Goal: Task Accomplishment & Management: Complete application form

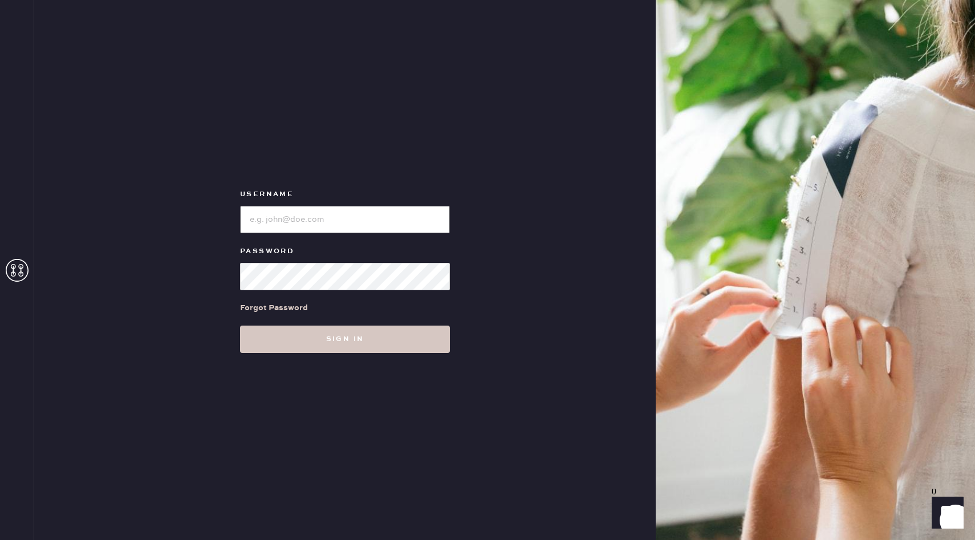
click at [327, 209] on input "loginName" at bounding box center [345, 219] width 210 height 27
type input "reformationgeorgetown"
click at [393, 334] on button "Sign in" at bounding box center [345, 339] width 210 height 27
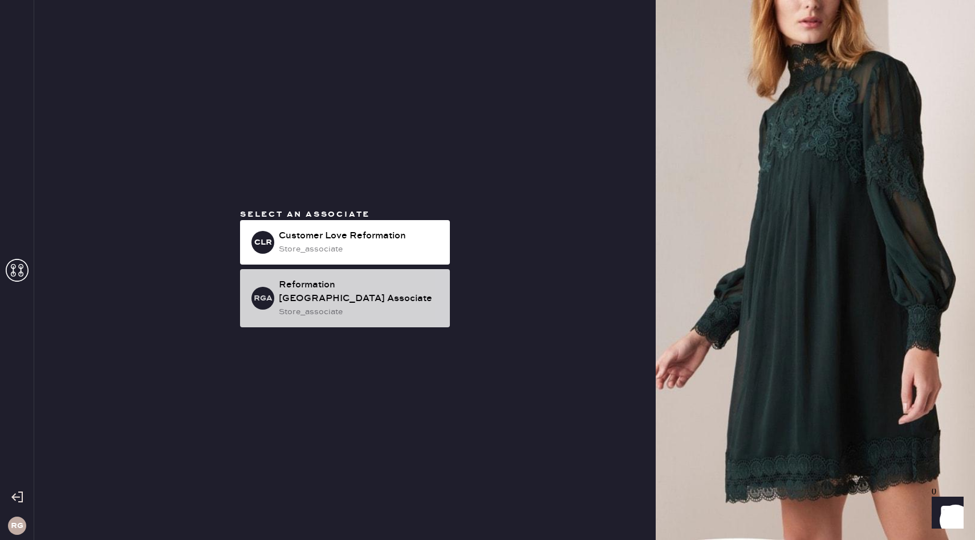
click at [378, 290] on div "Reformation [GEOGRAPHIC_DATA] Associate" at bounding box center [360, 291] width 162 height 27
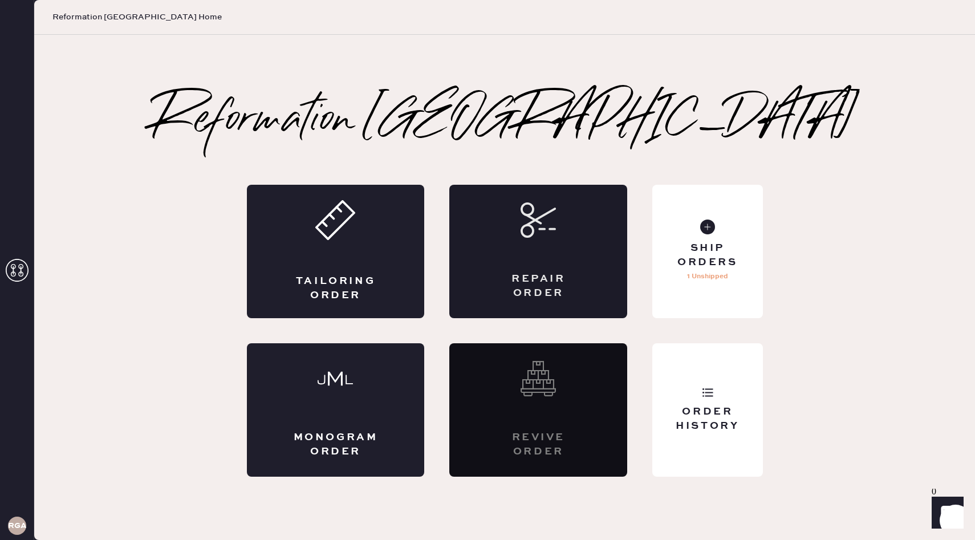
click at [535, 233] on icon at bounding box center [538, 219] width 35 height 35
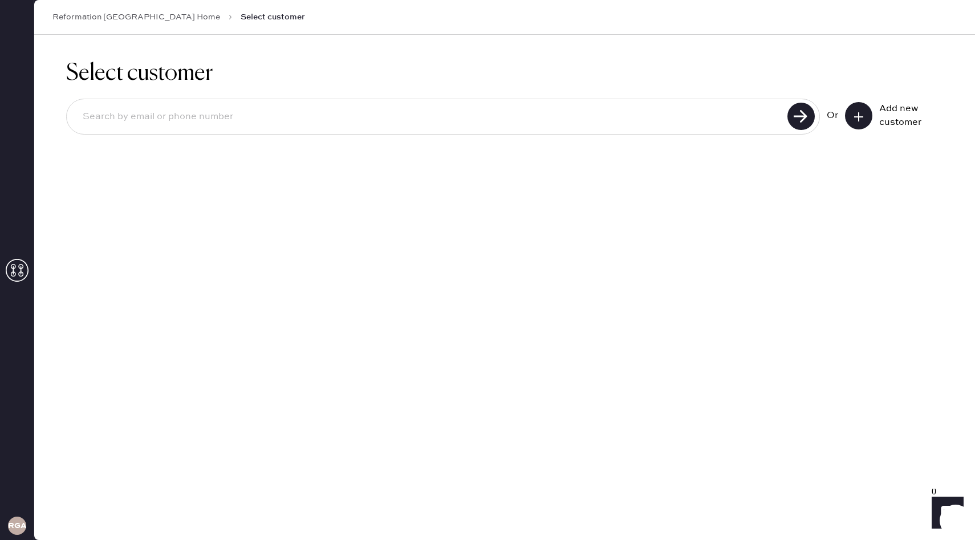
click at [868, 117] on button at bounding box center [858, 115] width 27 height 27
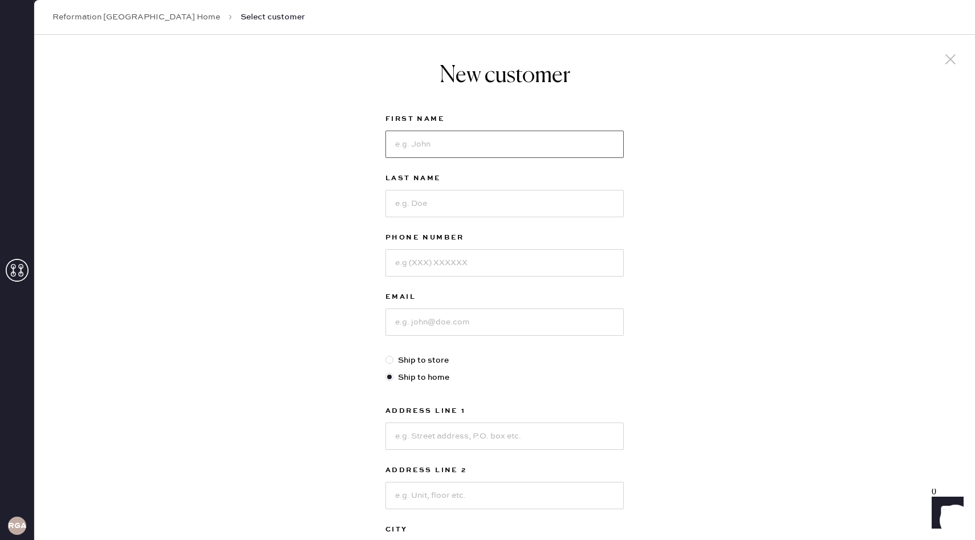
click at [565, 141] on input at bounding box center [504, 144] width 238 height 27
type input "[PERSON_NAME]"
type input "Yunus"
type input "8"
type input "9014382434"
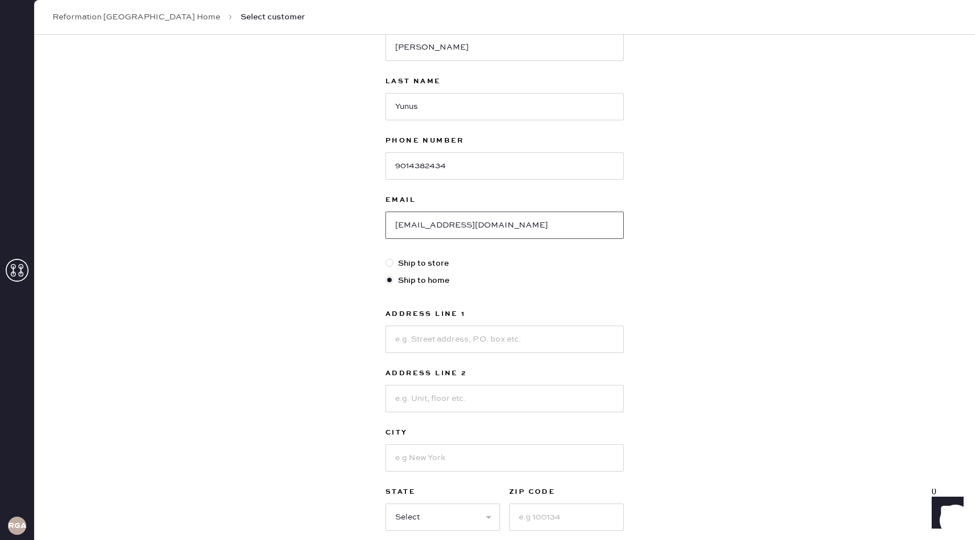
scroll to position [99, 0]
type input "[EMAIL_ADDRESS][DOMAIN_NAME]"
click at [550, 334] on input at bounding box center [504, 336] width 238 height 27
type input "[STREET_ADDRESS]"
type input "[US_STATE]"
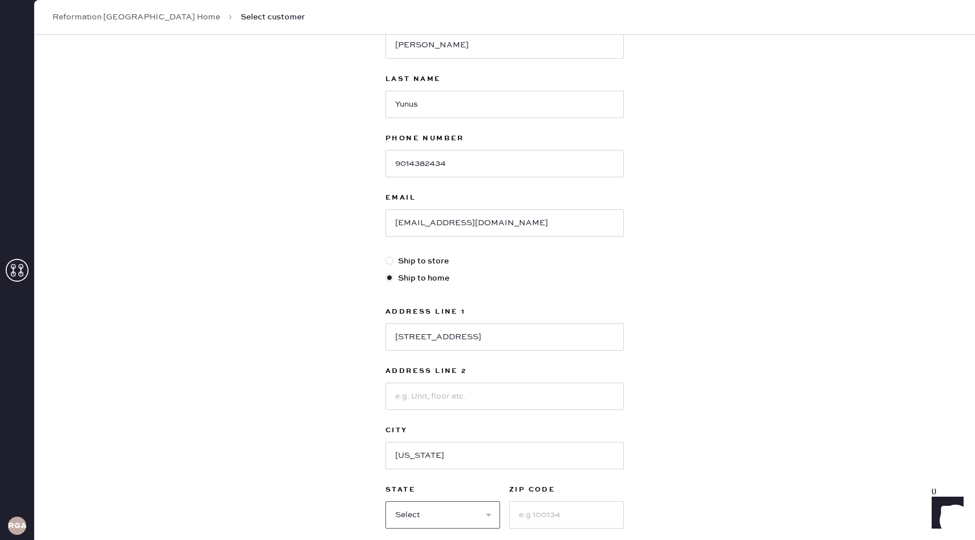
select select "DC"
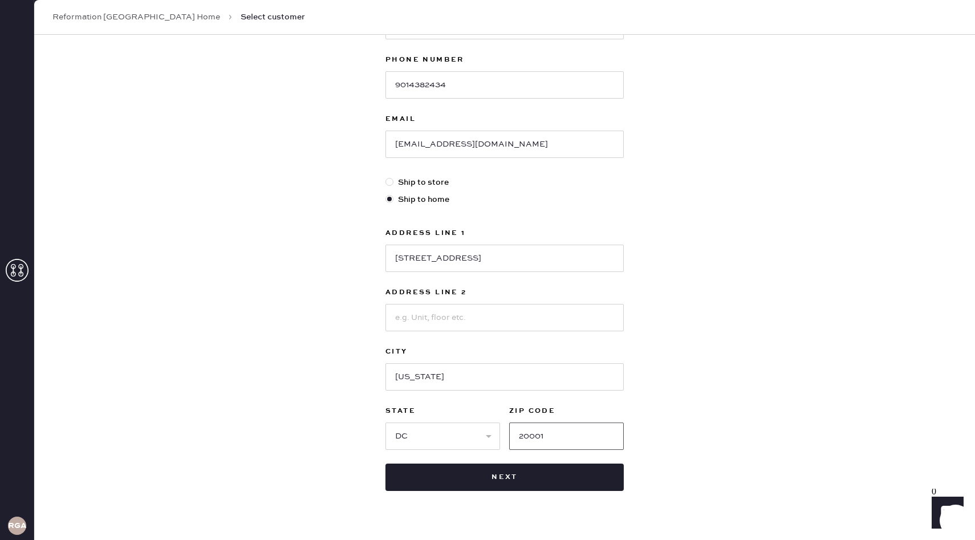
scroll to position [202, 0]
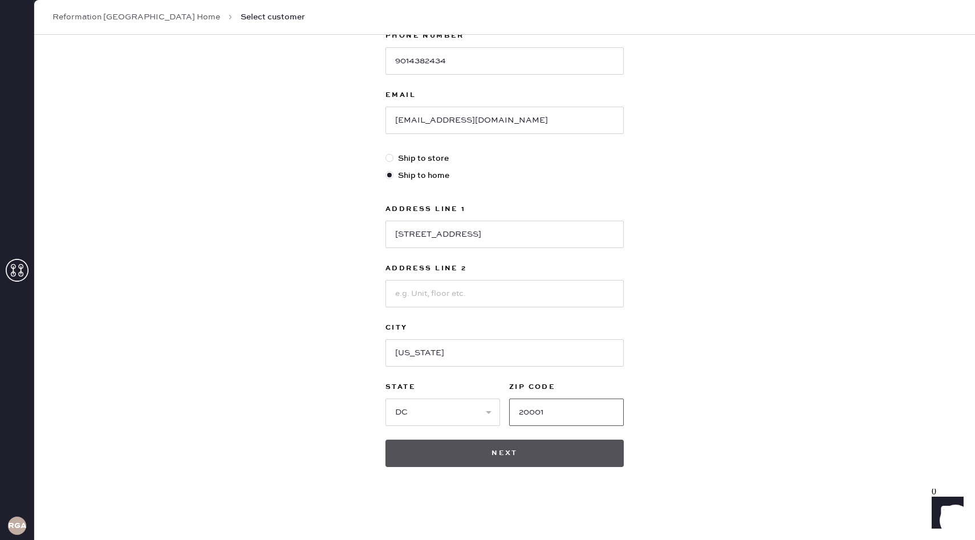
type input "20001"
click at [549, 454] on button "Next" at bounding box center [504, 453] width 238 height 27
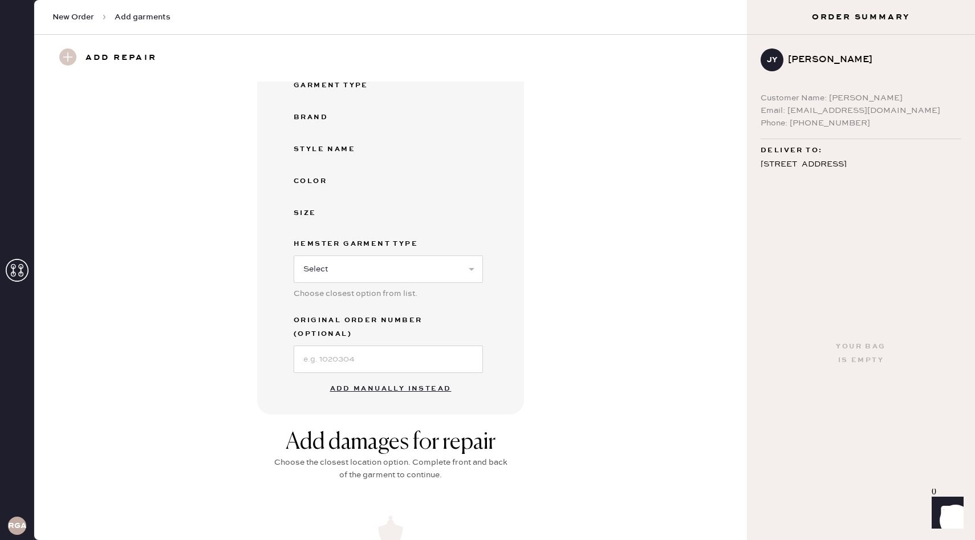
scroll to position [135, 0]
click at [416, 376] on button "Add manually instead" at bounding box center [390, 387] width 135 height 23
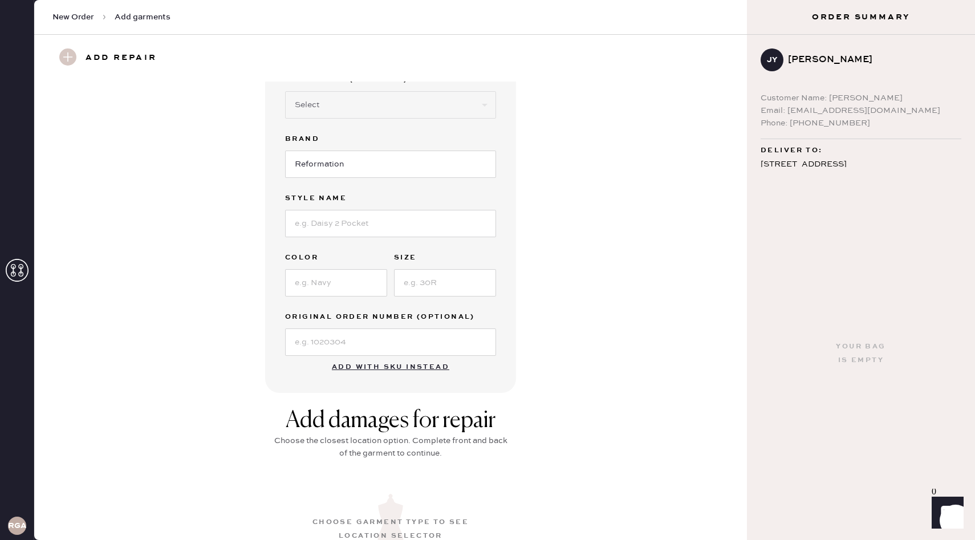
scroll to position [0, 0]
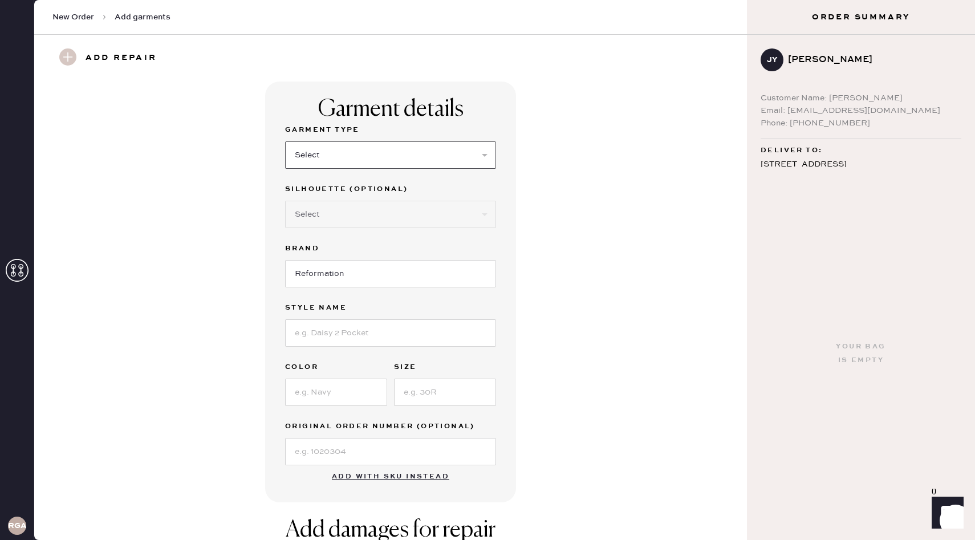
click at [387, 146] on select "Select Basic Skirt Jeans Leggings Pants Shorts Basic Sleeved Dress Basic Sleeve…" at bounding box center [390, 154] width 211 height 27
click at [417, 163] on select "Select Basic Skirt Jeans Leggings Pants Shorts Basic Sleeved Dress Basic Sleeve…" at bounding box center [390, 154] width 211 height 27
click at [356, 156] on select "Select Basic Skirt Jeans Leggings Pants Shorts Basic Sleeved Dress Basic Sleeve…" at bounding box center [390, 154] width 211 height 27
select select "6"
click at [401, 217] on select "Select Maxi Dress Midi Dress Mini Dress Other" at bounding box center [390, 214] width 211 height 27
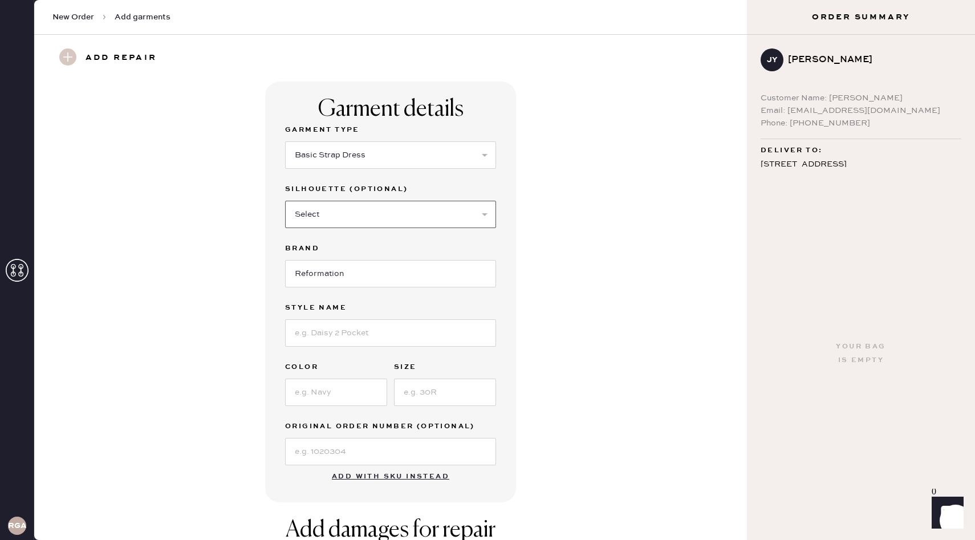
select select "38"
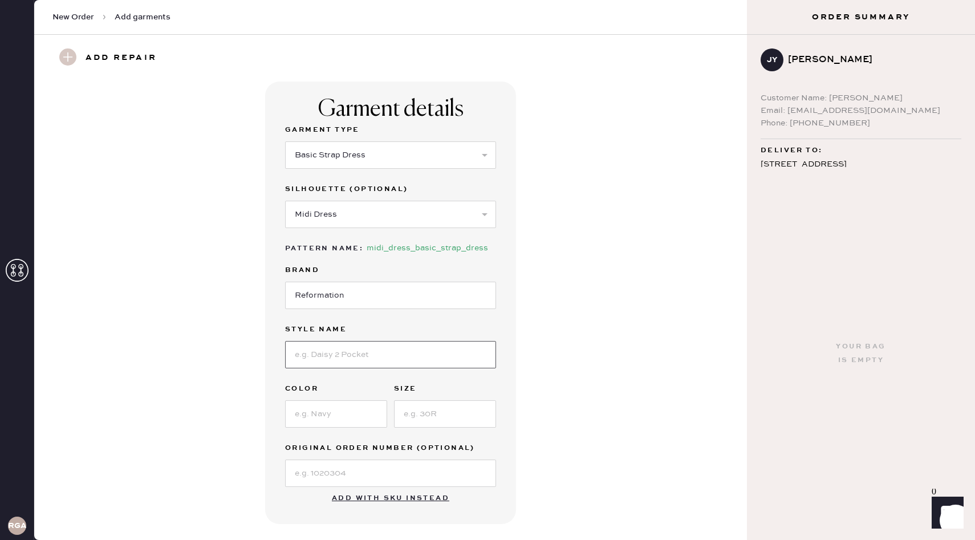
click at [402, 348] on input at bounding box center [390, 354] width 211 height 27
click at [432, 350] on input at bounding box center [390, 354] width 211 height 27
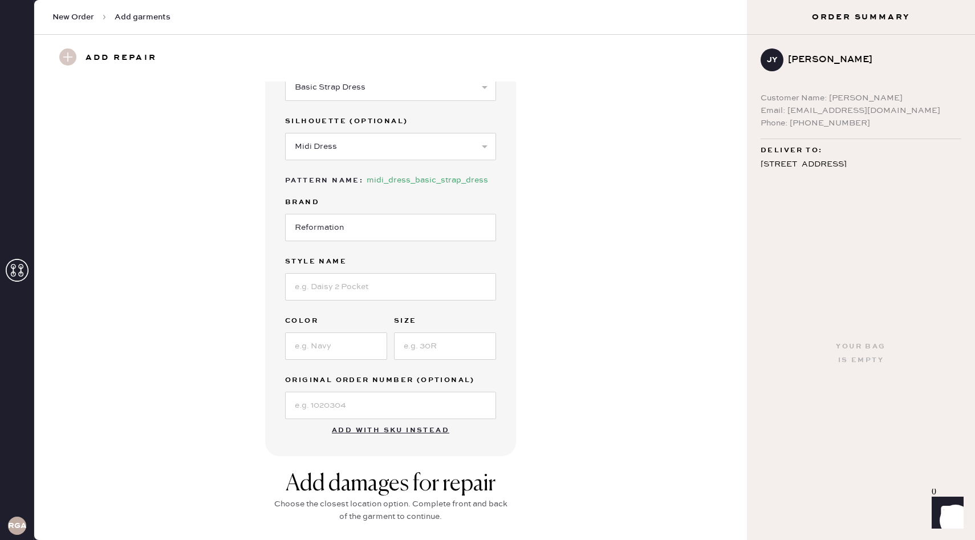
click at [440, 431] on button "Add with SKU instead" at bounding box center [390, 430] width 131 height 23
select select "6"
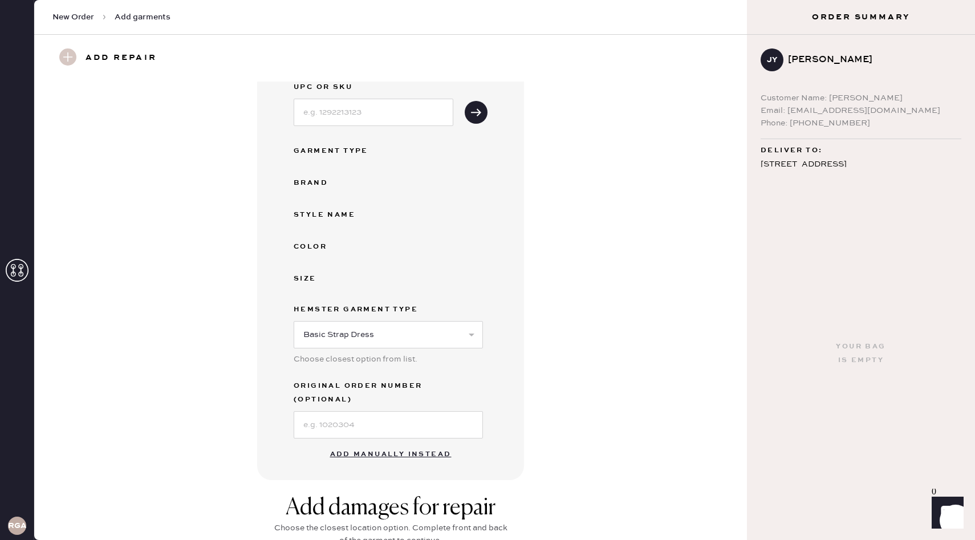
scroll to position [93, 0]
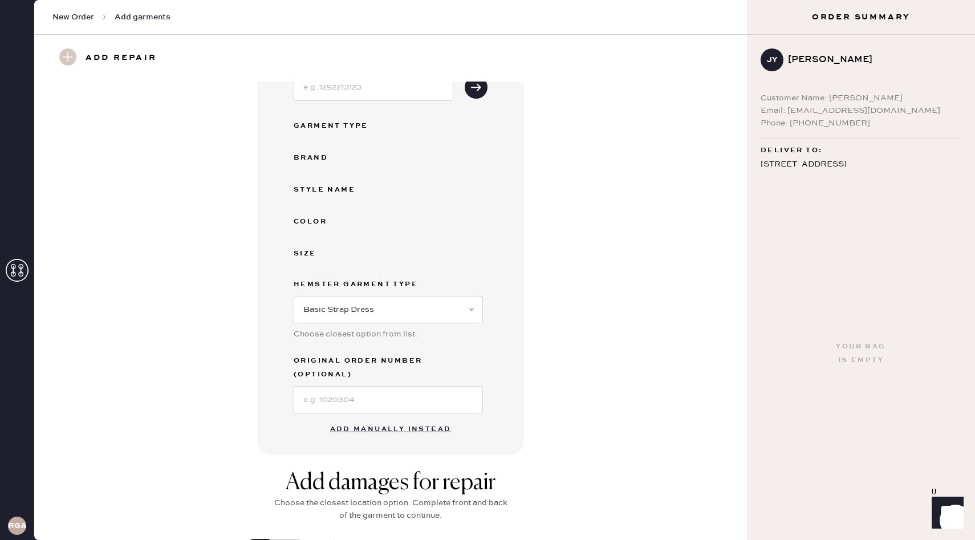
click at [425, 420] on button "Add manually instead" at bounding box center [390, 429] width 135 height 23
select select "6"
select select "38"
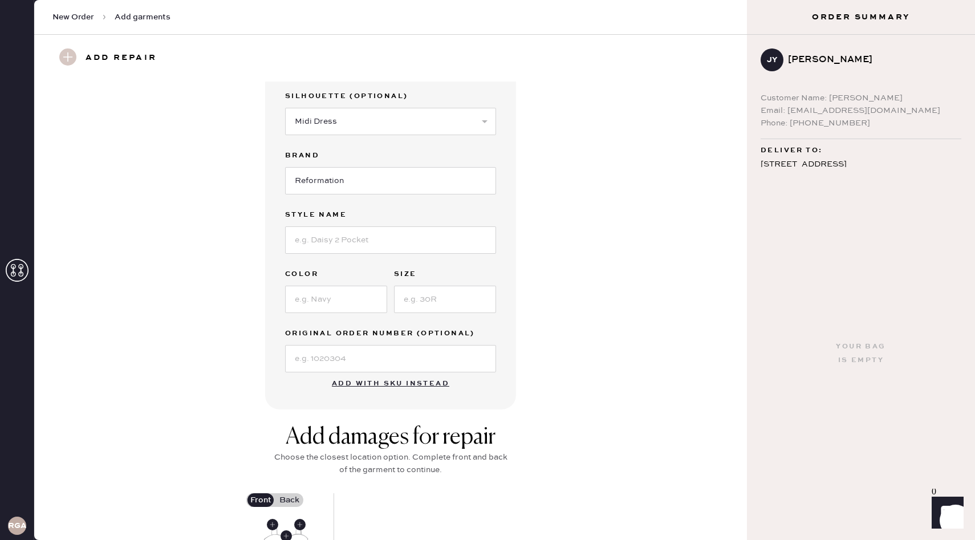
scroll to position [68, 0]
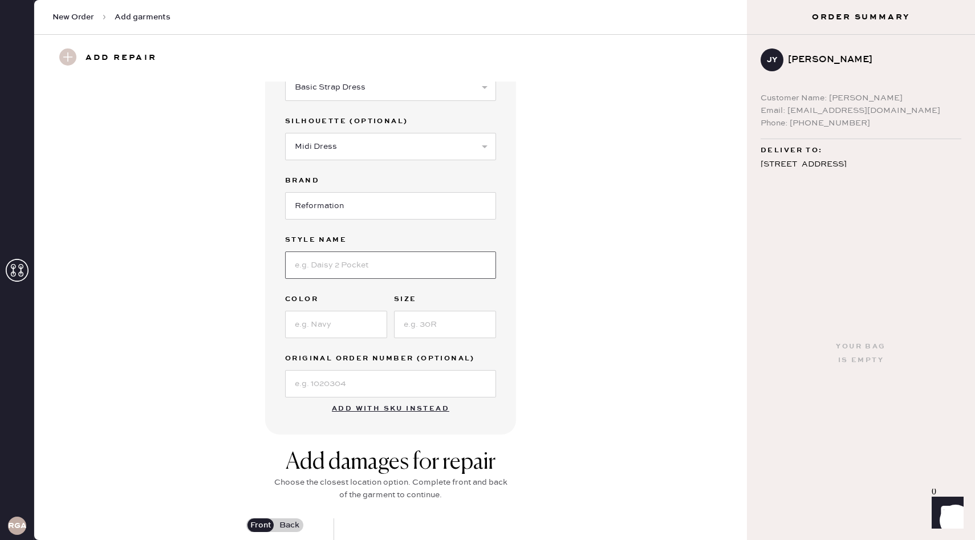
click at [365, 278] on input at bounding box center [390, 264] width 211 height 27
click at [355, 266] on input at bounding box center [390, 264] width 211 height 27
click at [431, 271] on input "Daisy Print" at bounding box center [390, 264] width 211 height 27
type input "Daisy Print Dress"
click at [371, 304] on label "Color" at bounding box center [336, 300] width 102 height 14
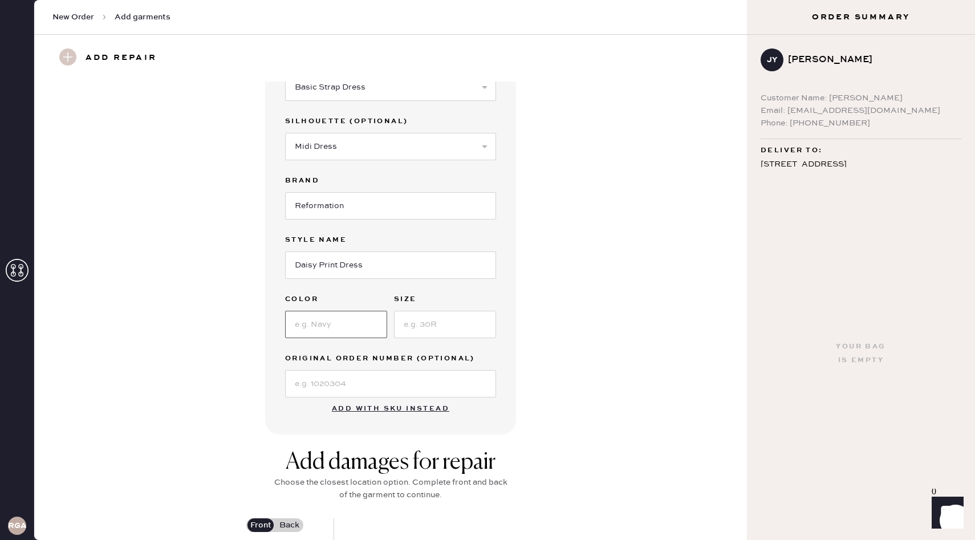
click at [370, 315] on input at bounding box center [336, 324] width 102 height 27
type input "brown"
type input ")"
type input "0"
click at [336, 395] on input at bounding box center [390, 383] width 211 height 27
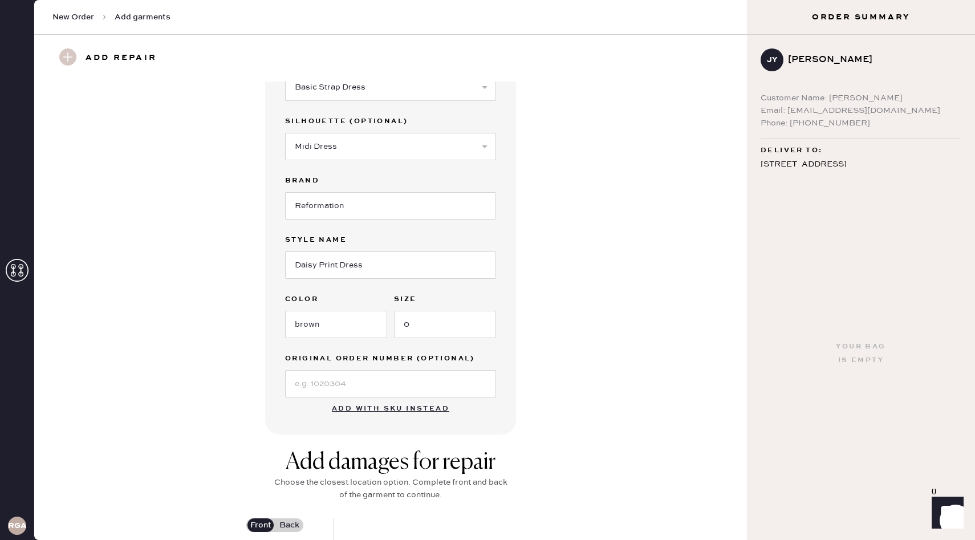
click at [502, 420] on div "Garment details Garment Type Select Basic Skirt Jeans Leggings Pants Shorts Bas…" at bounding box center [390, 224] width 251 height 421
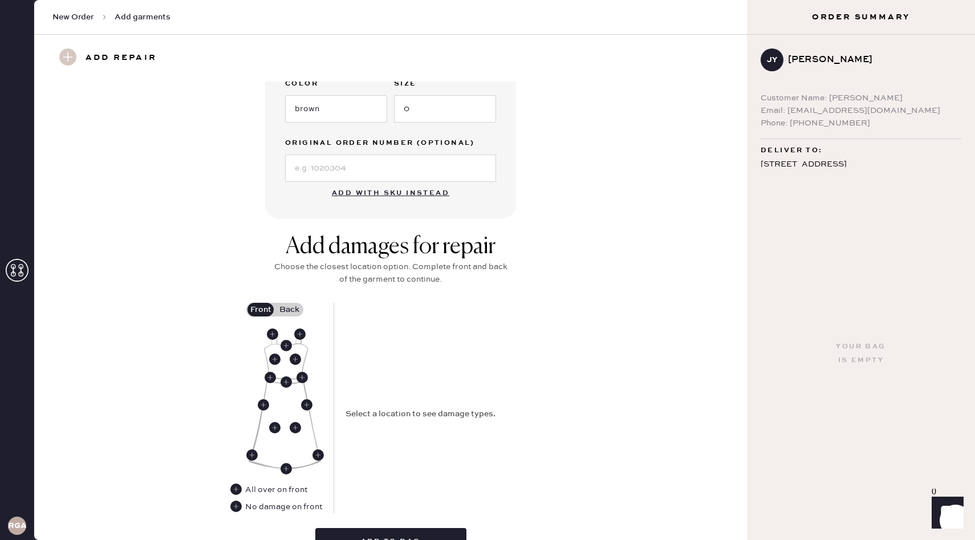
scroll to position [348, 0]
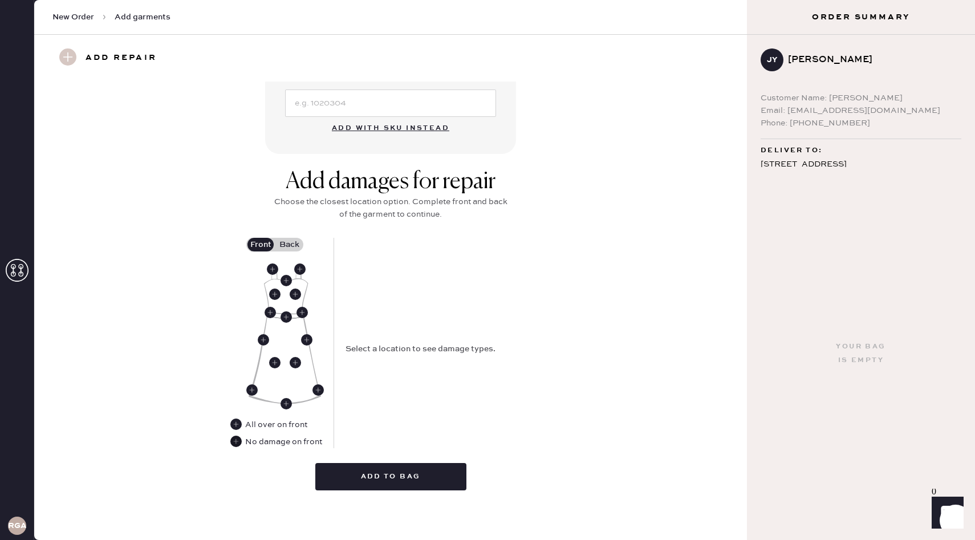
click at [237, 444] on use at bounding box center [235, 441] width 11 height 11
click at [294, 247] on label "Back" at bounding box center [289, 245] width 29 height 14
click at [289, 245] on input "Back" at bounding box center [289, 245] width 0 height 0
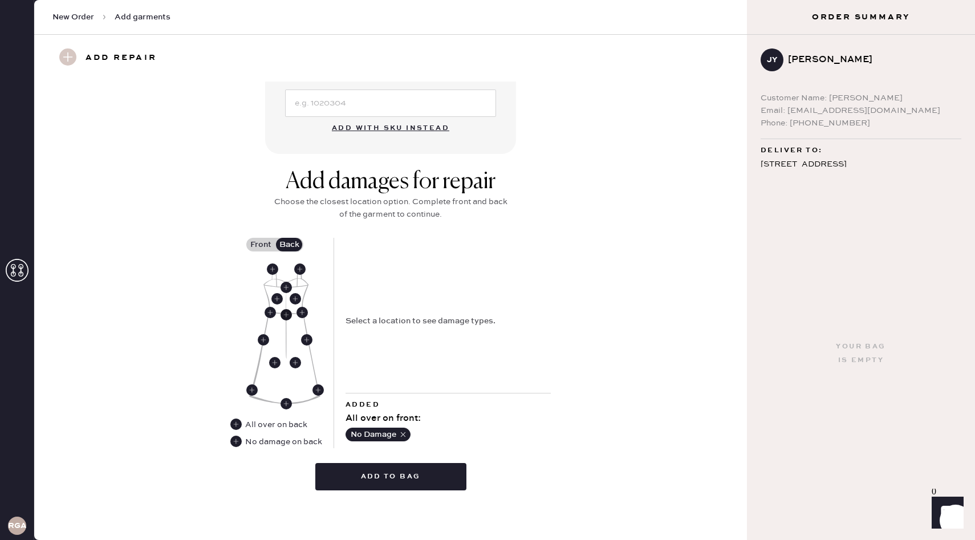
click at [284, 316] on use at bounding box center [286, 314] width 11 height 11
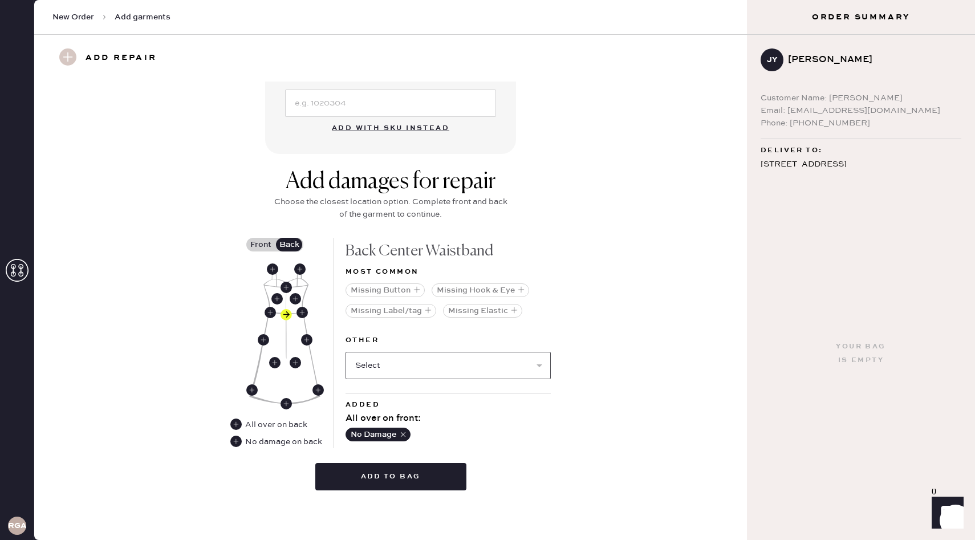
click at [381, 365] on select "Select Broken / Ripped Hem Broken Beads Broken Belt Loop Broken Button Broken C…" at bounding box center [448, 365] width 205 height 27
select select "1665"
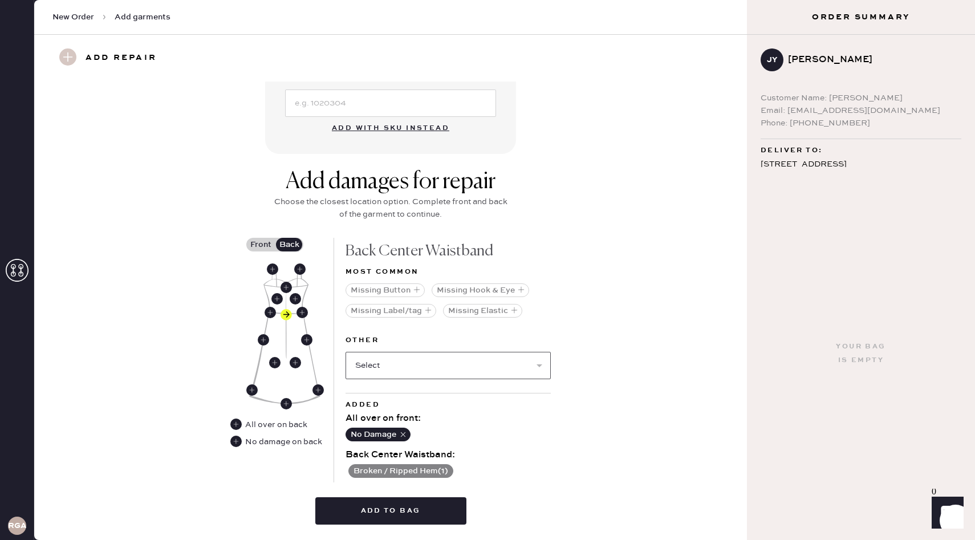
click at [443, 364] on select "Select Broken Beads Broken Belt Loop Broken Button Broken Cup Broken Elastic Br…" at bounding box center [448, 365] width 205 height 27
select select "1658"
select select
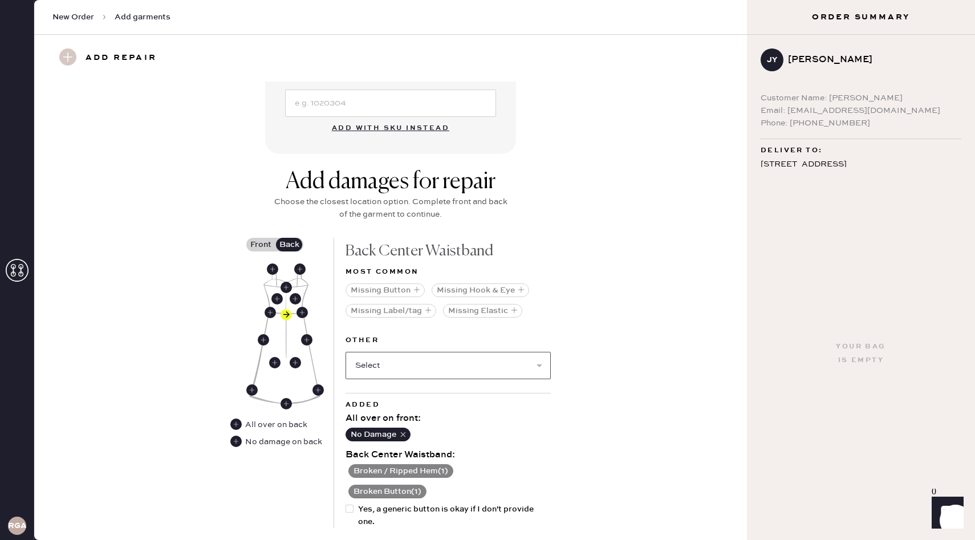
scroll to position [428, 0]
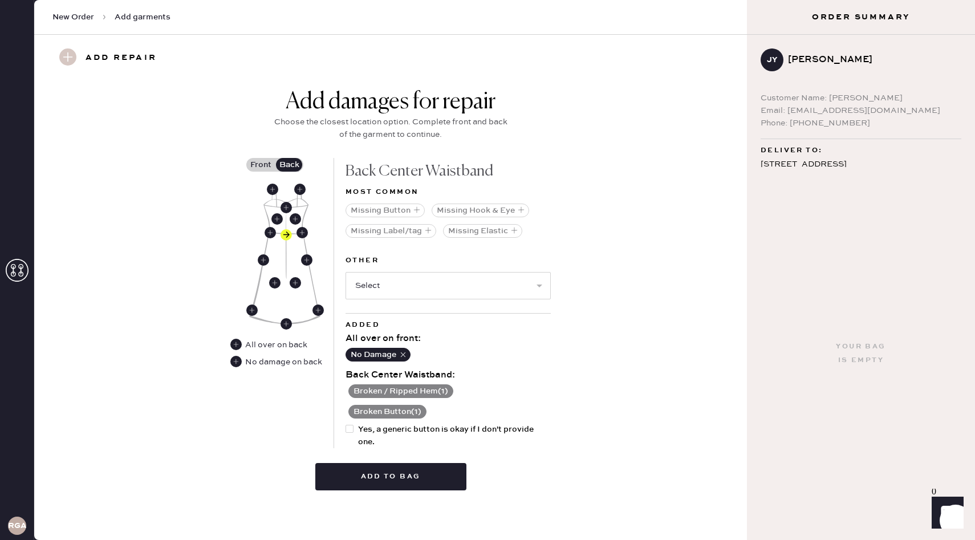
click at [355, 425] on div at bounding box center [352, 435] width 13 height 25
click at [346, 424] on input "Yes, a generic button is okay if I don't provide one." at bounding box center [346, 423] width 1 height 1
checkbox input "true"
click at [381, 476] on button "Add to bag" at bounding box center [390, 476] width 151 height 27
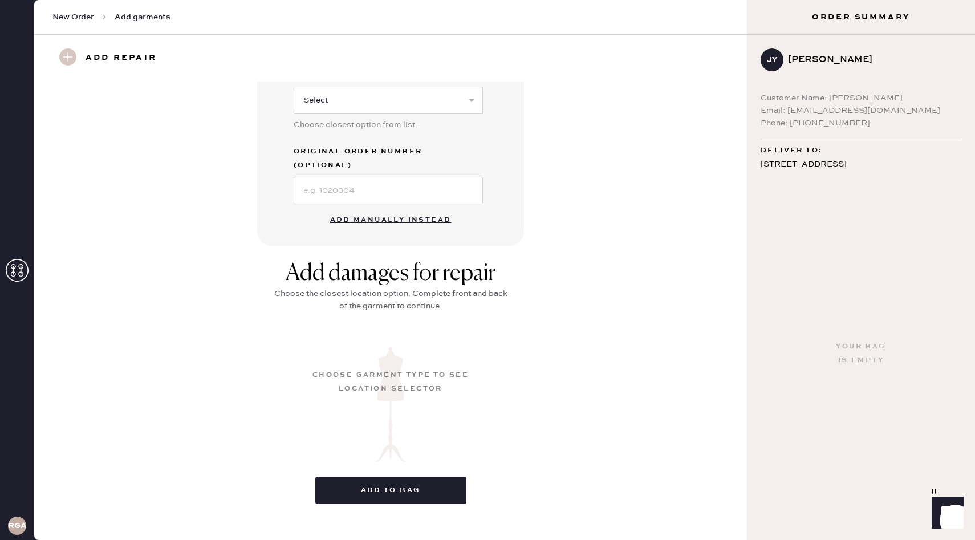
scroll to position [21, 0]
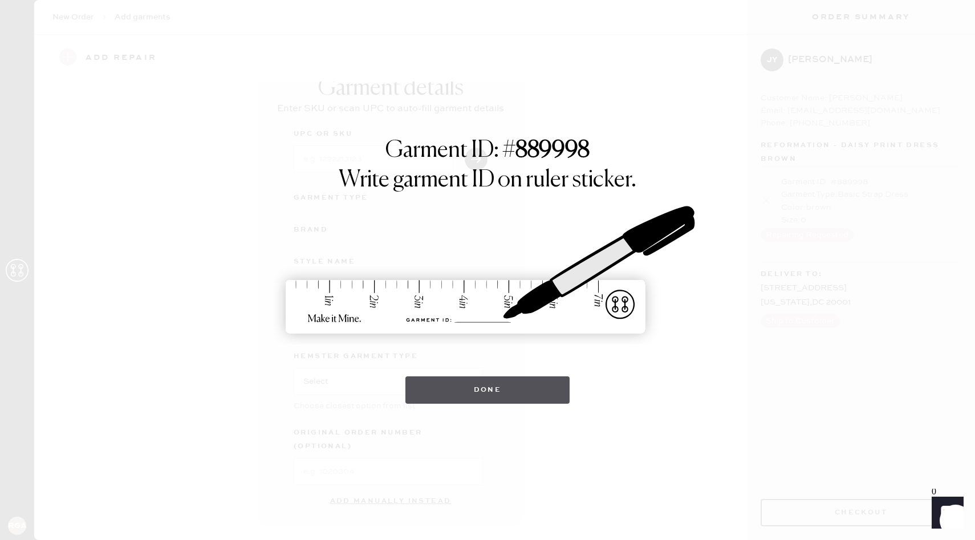
click at [503, 390] on button "Done" at bounding box center [487, 389] width 165 height 27
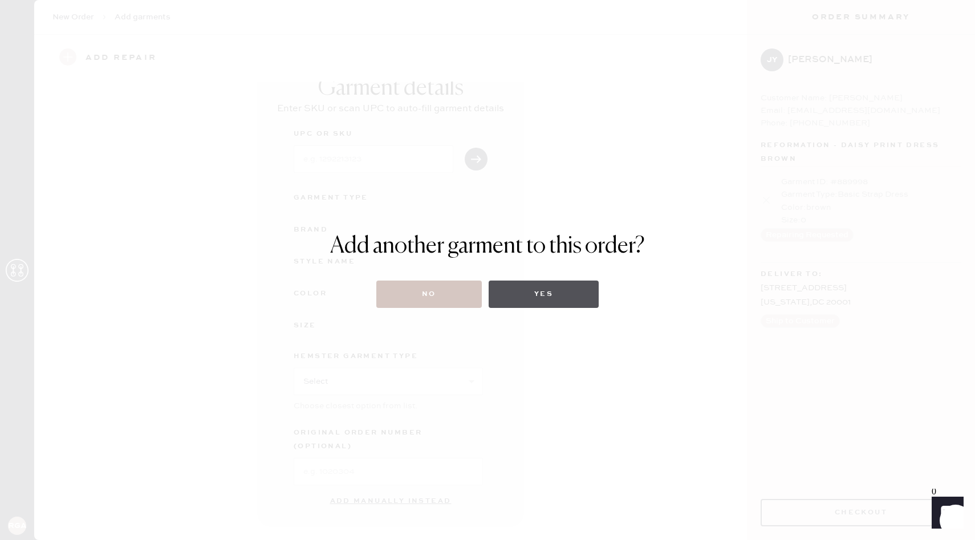
click at [544, 291] on button "Yes" at bounding box center [544, 294] width 110 height 27
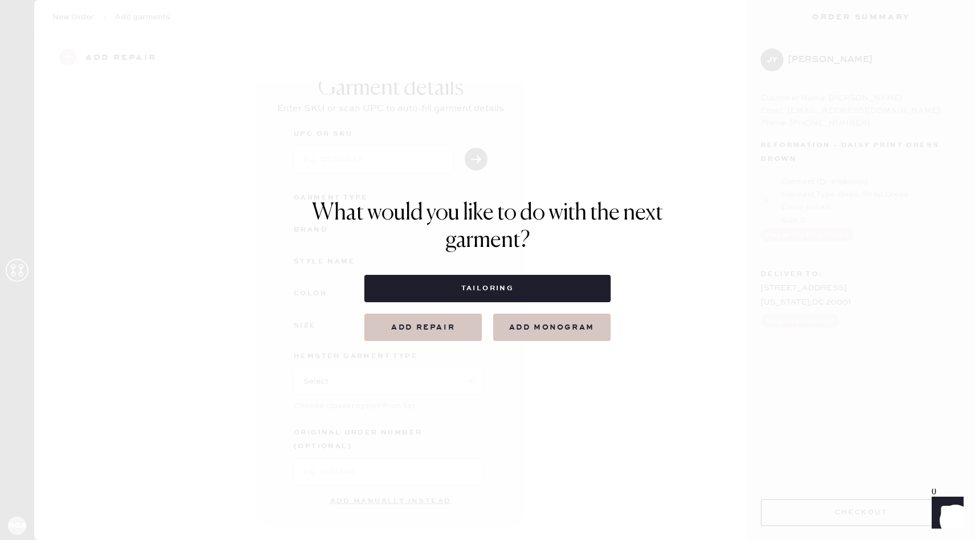
click at [431, 333] on button "Add repair" at bounding box center [422, 327] width 117 height 27
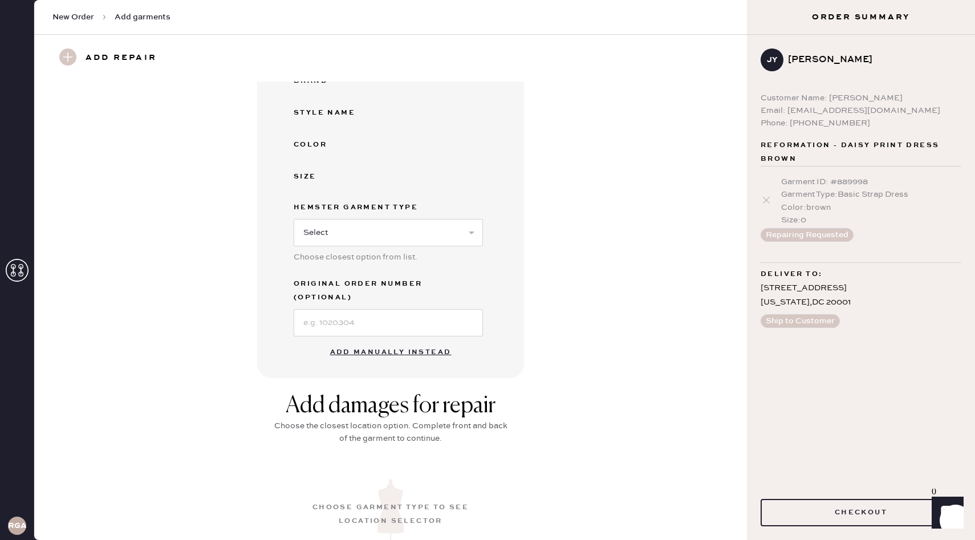
scroll to position [184, 0]
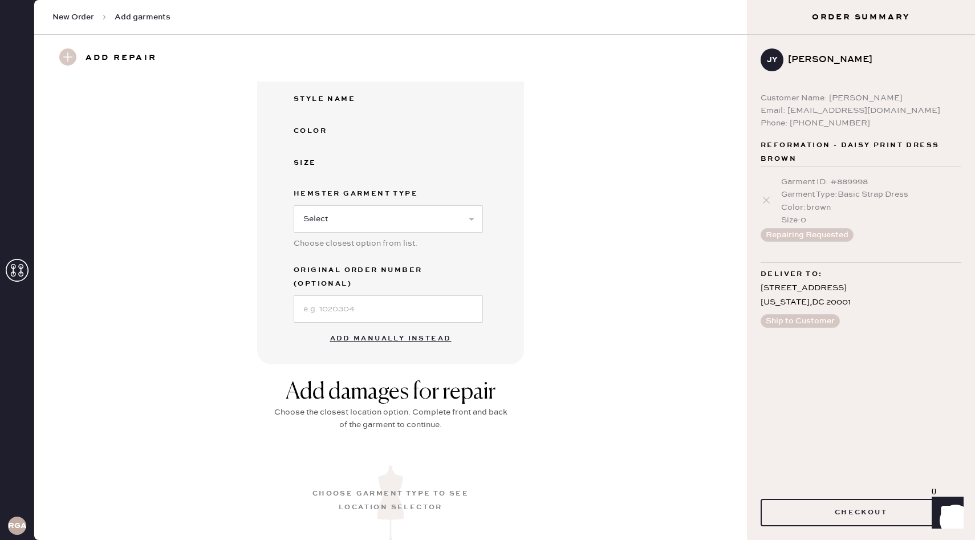
click at [418, 327] on button "Add manually instead" at bounding box center [390, 338] width 135 height 23
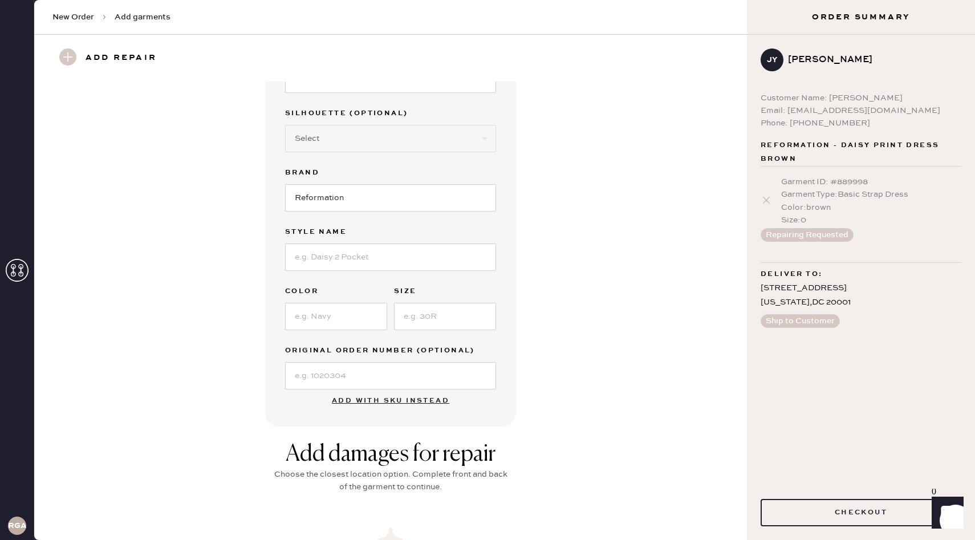
scroll to position [0, 0]
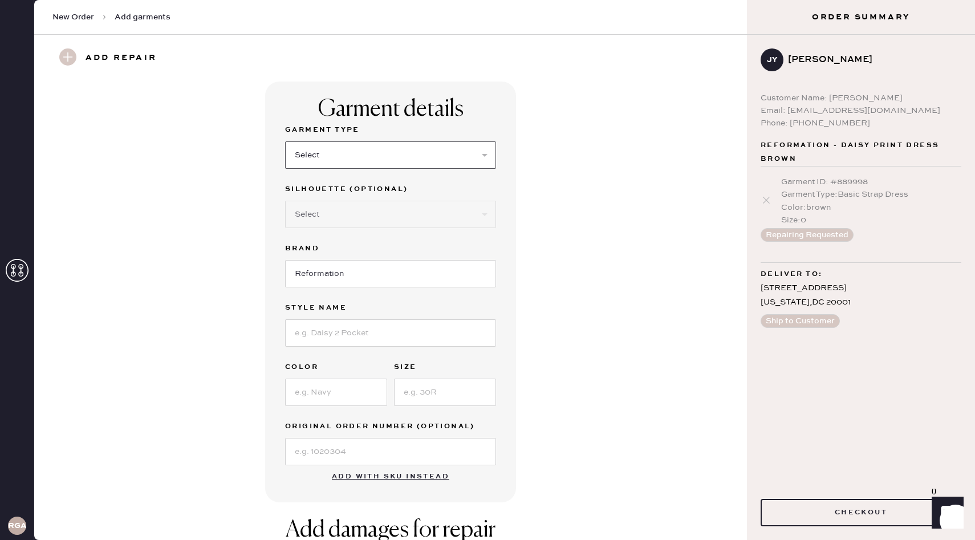
click at [361, 161] on select "Select Basic Skirt Jeans Leggings Pants Shorts Basic Sleeved Dress Basic Sleeve…" at bounding box center [390, 154] width 211 height 27
select select "6"
click at [389, 211] on select "Select Maxi Dress Midi Dress Mini Dress Other" at bounding box center [390, 214] width 211 height 27
select select "37"
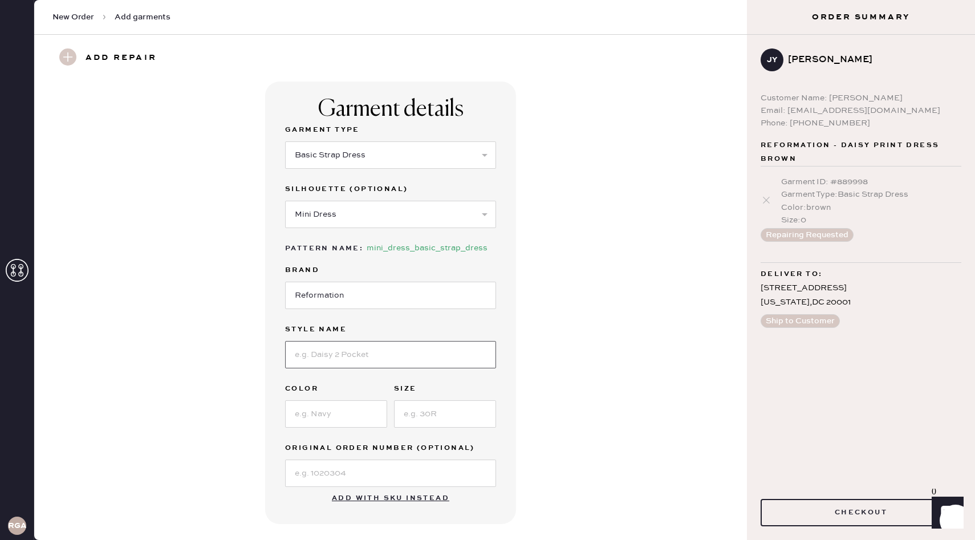
click at [376, 361] on input at bounding box center [390, 354] width 211 height 27
type input "Orange Dress"
type input "Orange"
type input "0"
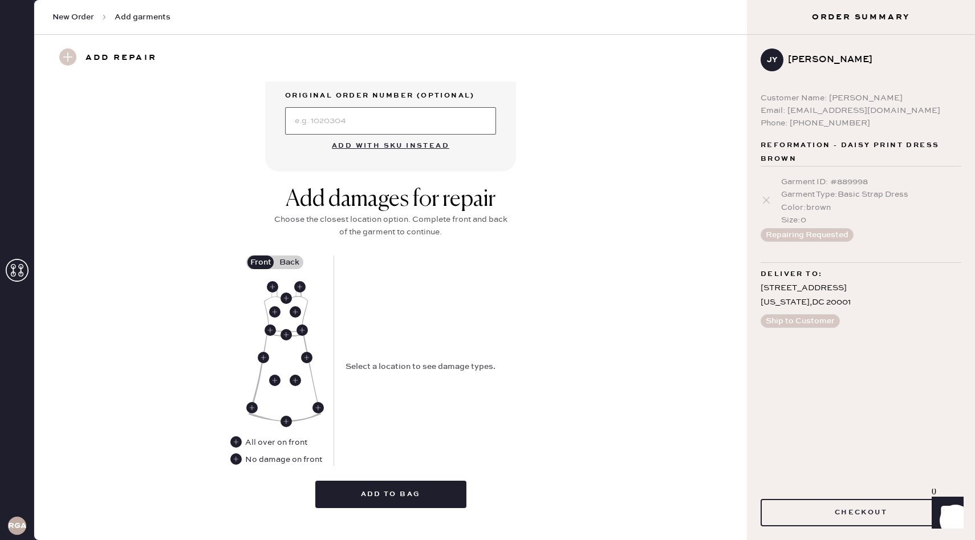
scroll to position [370, 0]
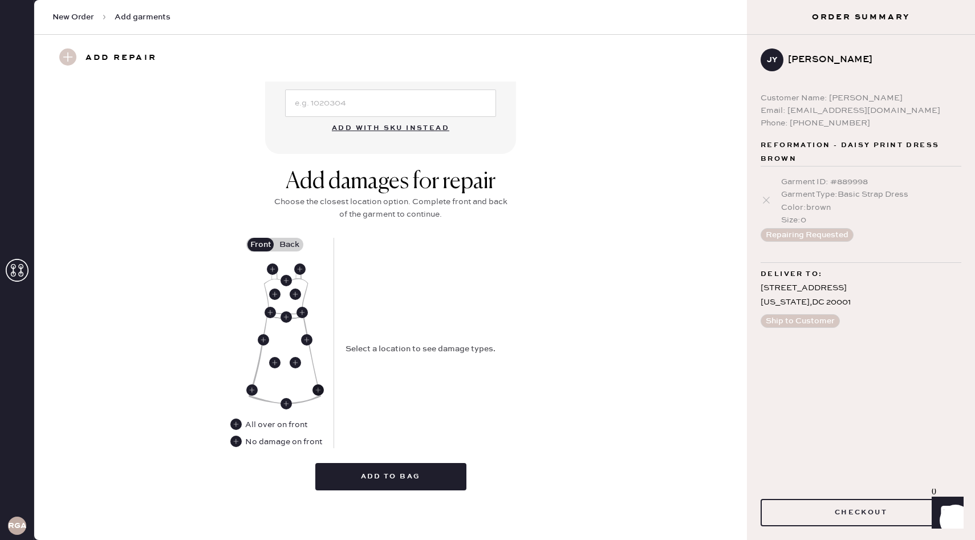
click at [316, 390] on use at bounding box center [317, 389] width 11 height 11
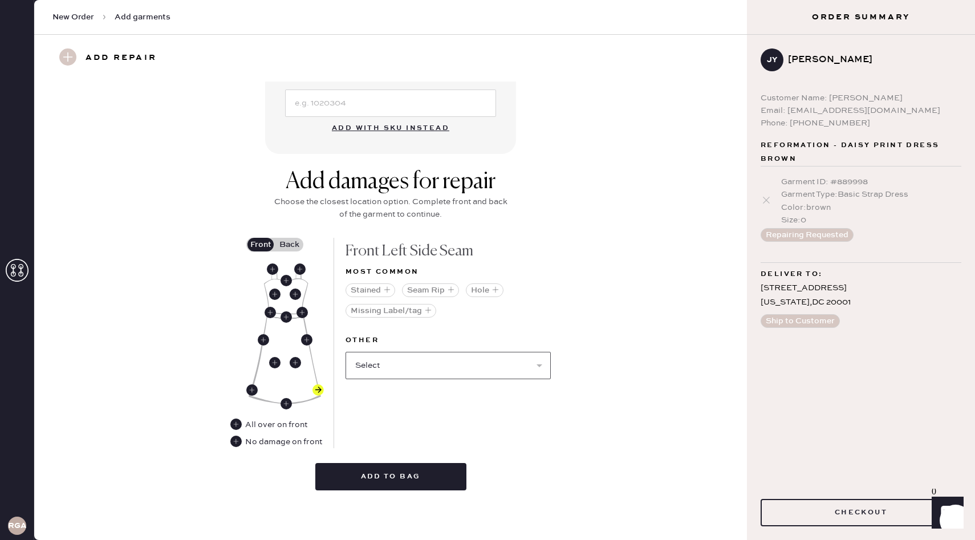
click at [481, 368] on select "Select Broken / Ripped Hem Broken Beads Broken Belt Loop Broken Button Broken C…" at bounding box center [448, 365] width 205 height 27
select select "1665"
select select
click at [528, 363] on select "Select Broken Beads Broken Belt Loop Broken Button Broken Cup Broken Elastic Br…" at bounding box center [448, 365] width 205 height 27
click at [298, 246] on label "Back" at bounding box center [289, 245] width 29 height 14
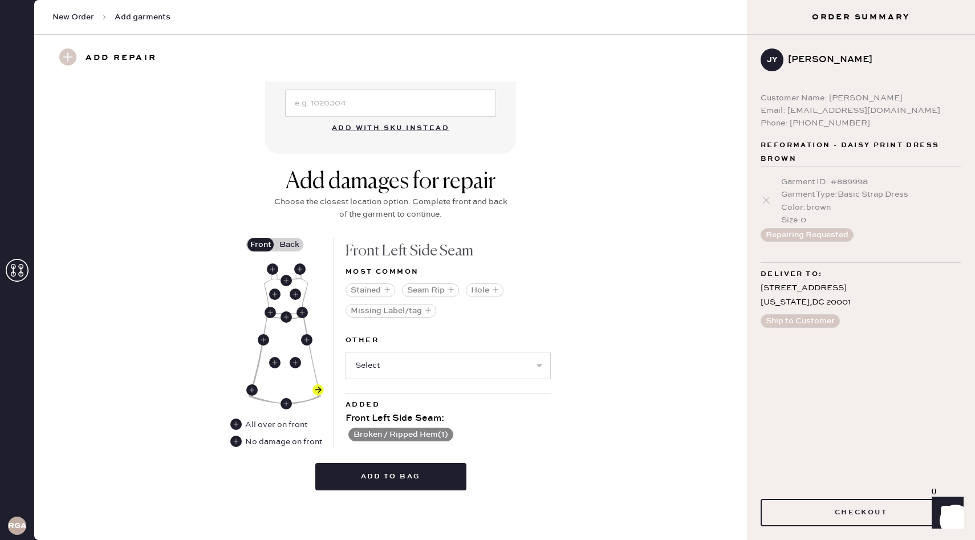
click at [289, 245] on input "Back" at bounding box center [289, 245] width 0 height 0
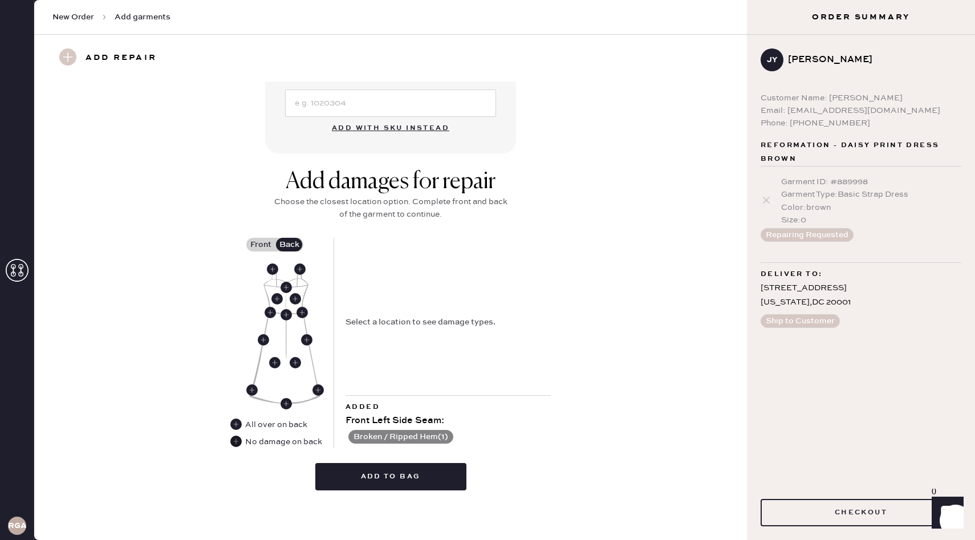
click at [234, 441] on use at bounding box center [235, 441] width 11 height 11
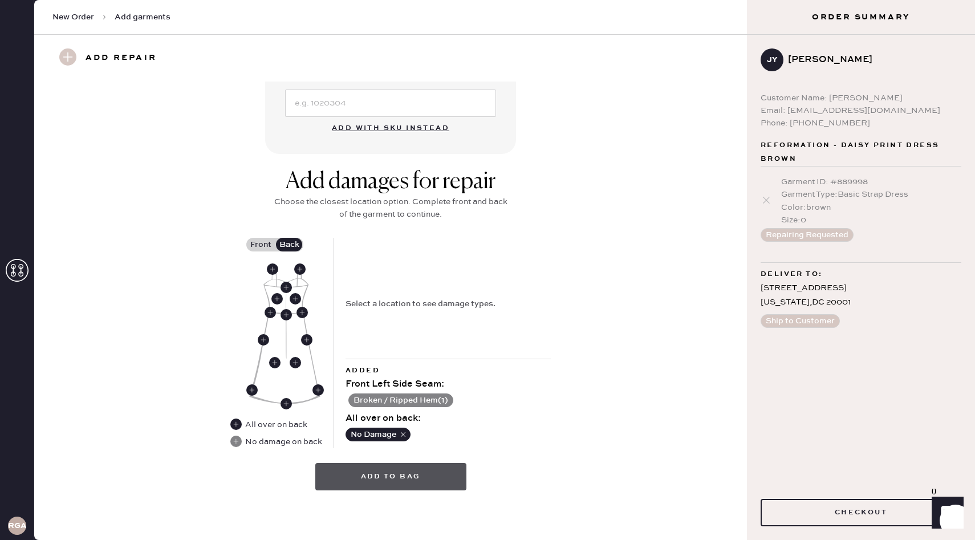
click at [405, 474] on button "Add to bag" at bounding box center [390, 476] width 151 height 27
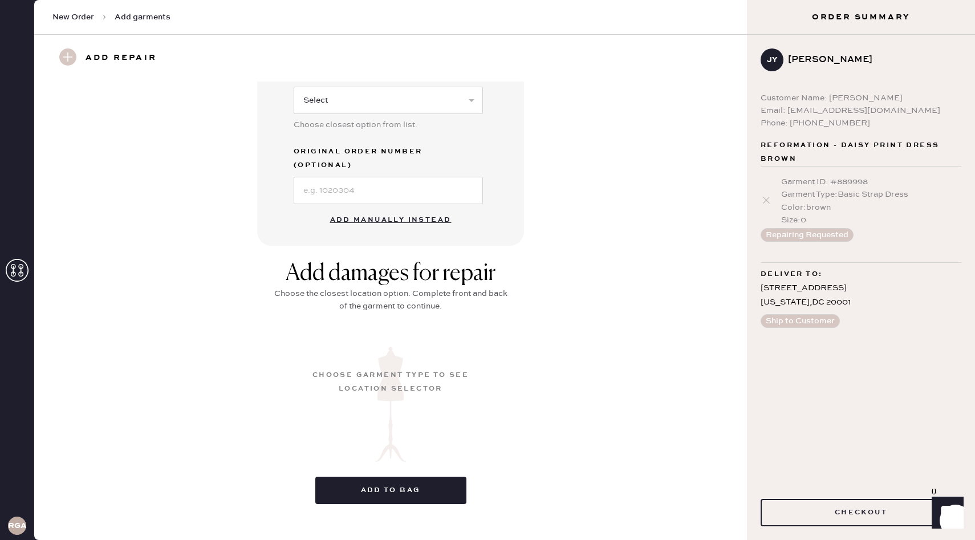
scroll to position [21, 0]
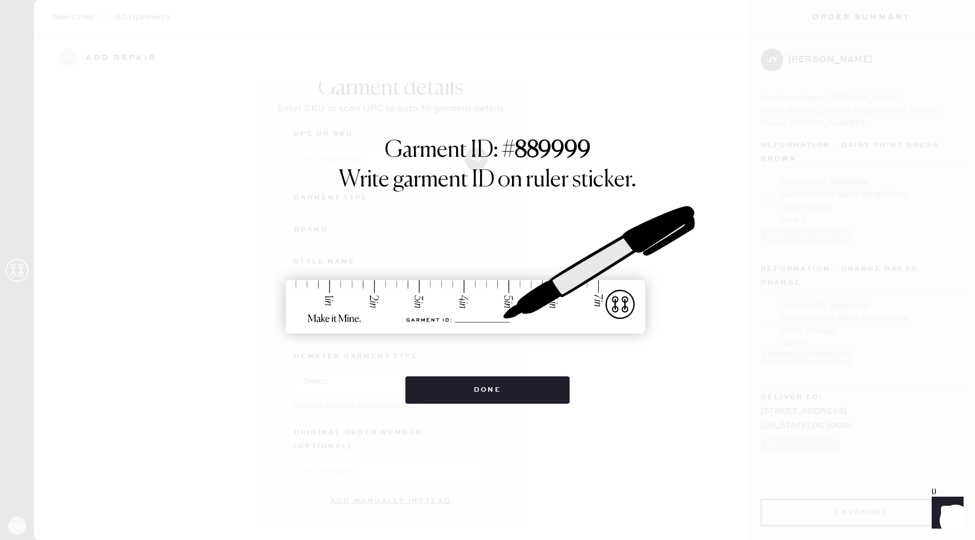
click at [630, 461] on div "Garment ID: # 889999 Write garment ID on ruler sticker. Done" at bounding box center [487, 270] width 975 height 540
click at [512, 397] on button "Done" at bounding box center [487, 389] width 165 height 27
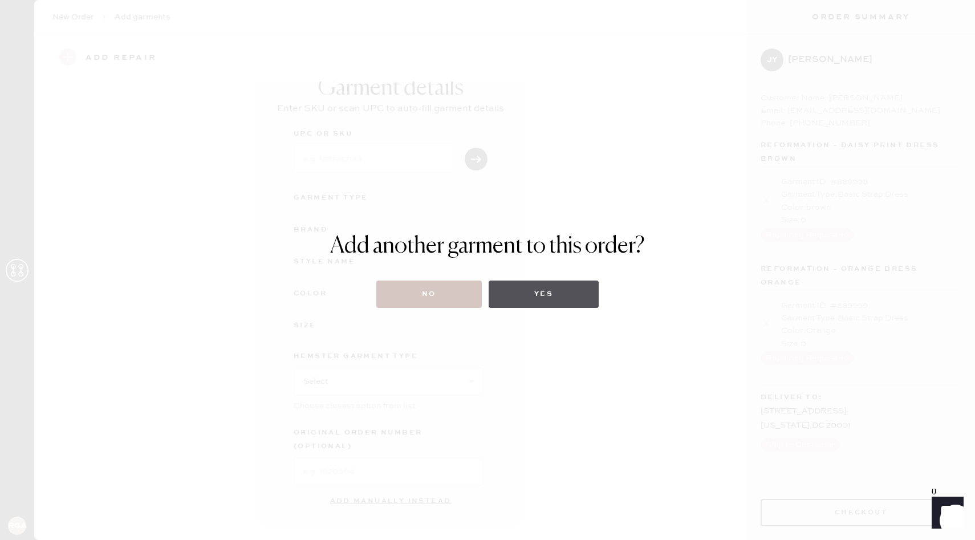
click at [592, 293] on button "Yes" at bounding box center [544, 294] width 110 height 27
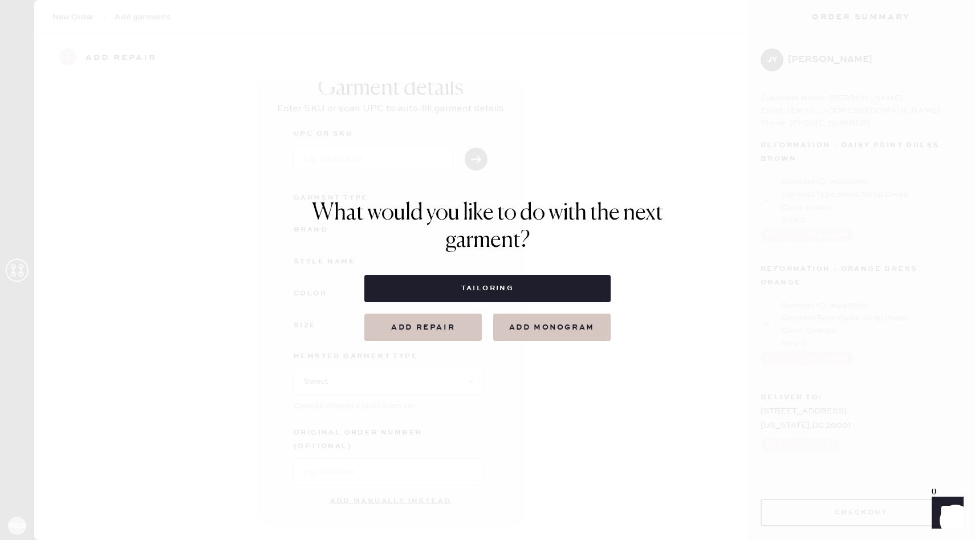
click at [388, 334] on button "Add repair" at bounding box center [422, 327] width 117 height 27
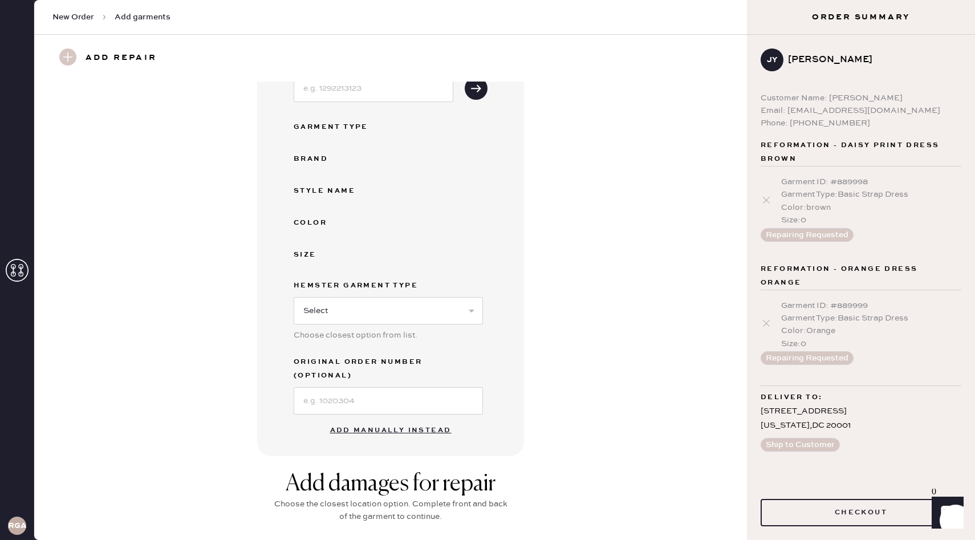
scroll to position [116, 0]
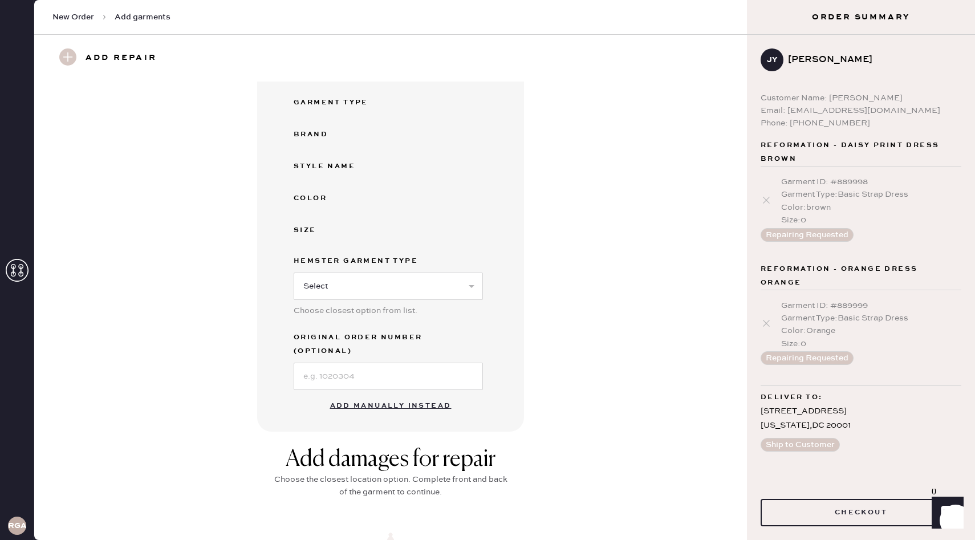
click at [395, 395] on button "Add manually instead" at bounding box center [390, 406] width 135 height 23
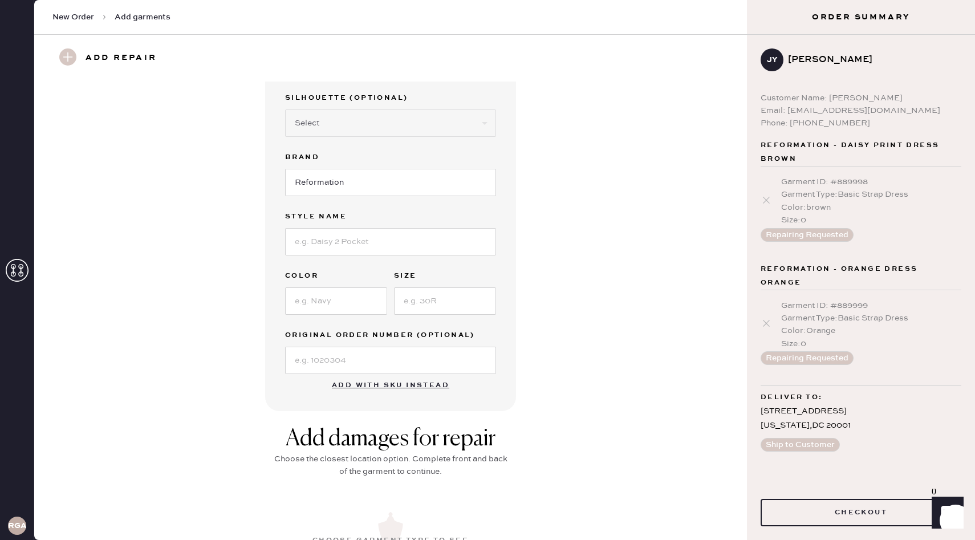
scroll to position [0, 0]
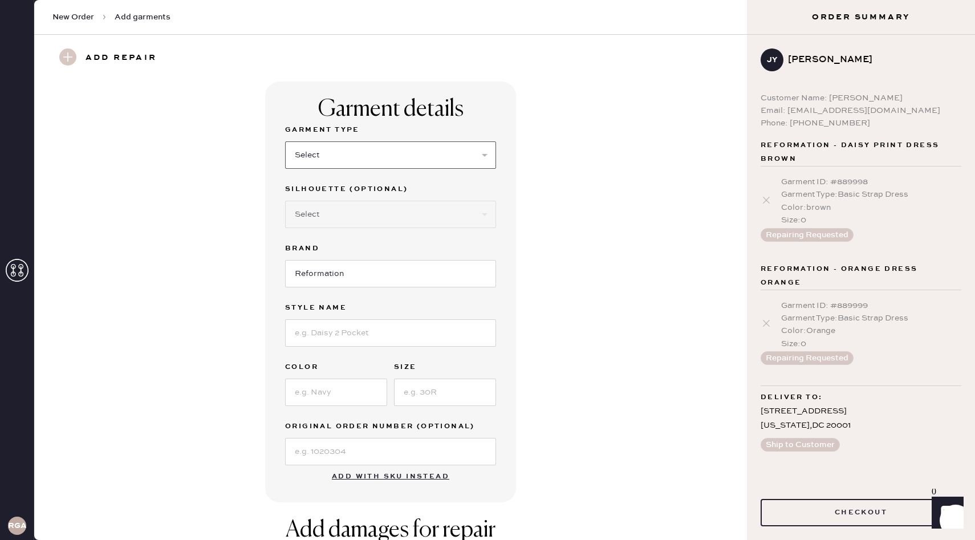
click at [443, 157] on select "Select Basic Skirt Jeans Leggings Pants Shorts Basic Sleeved Dress Basic Sleeve…" at bounding box center [390, 154] width 211 height 27
select select "6"
click at [415, 218] on select "Select Maxi Dress Midi Dress Mini Dress Other" at bounding box center [390, 214] width 211 height 27
select select "38"
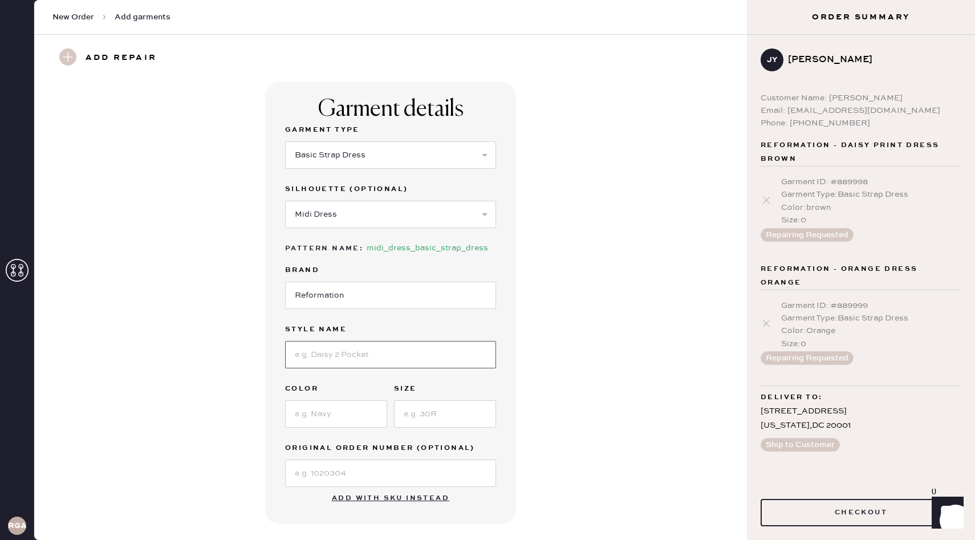
click at [378, 357] on input at bounding box center [390, 354] width 211 height 27
click at [354, 358] on input at bounding box center [390, 354] width 211 height 27
click at [344, 356] on input "Daisy Print Dress" at bounding box center [390, 354] width 211 height 27
type input "Daisy Print White Dress"
click at [356, 416] on input at bounding box center [336, 413] width 102 height 27
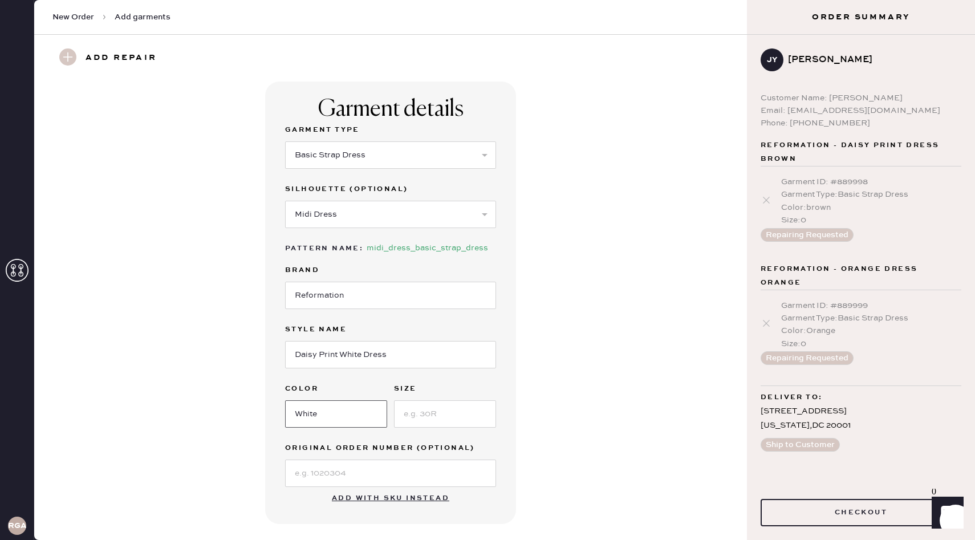
type input "White"
type input "0"
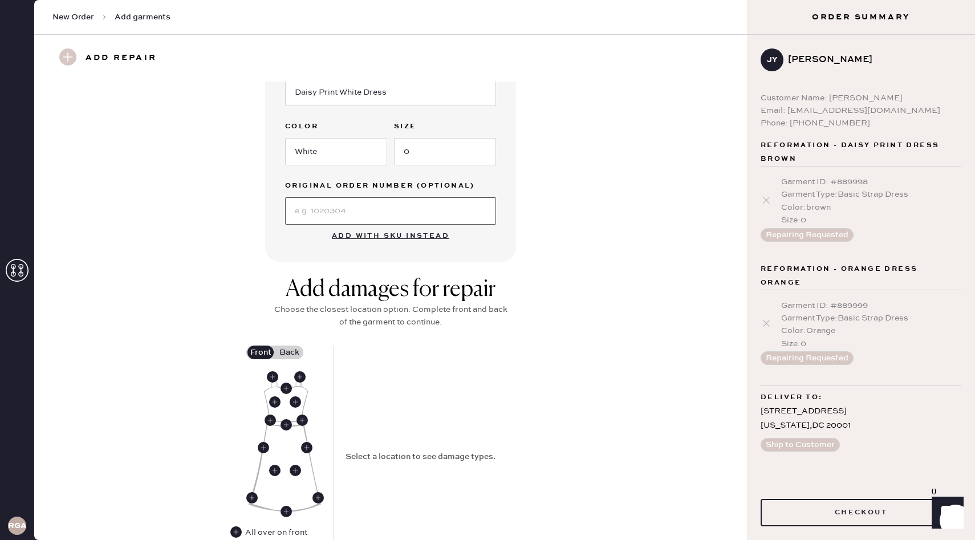
scroll to position [370, 0]
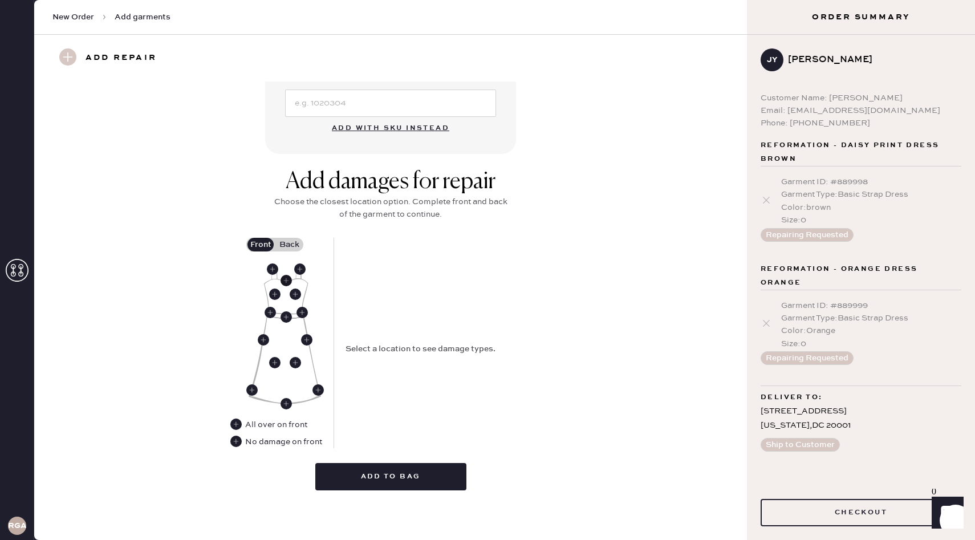
click at [282, 281] on use at bounding box center [286, 280] width 11 height 11
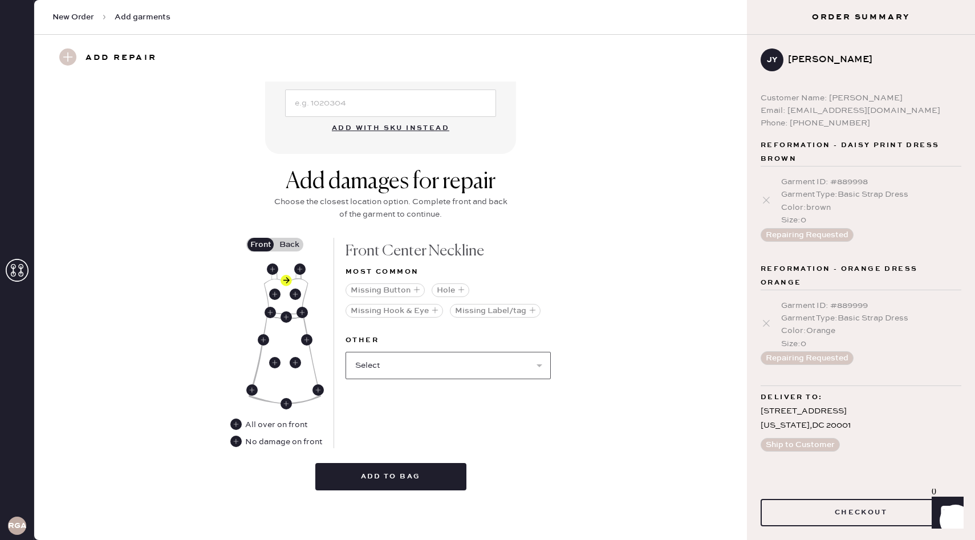
click at [389, 355] on select "Select Broken / Ripped Hem Broken Beads Broken Belt Loop Broken Button Broken C…" at bounding box center [448, 365] width 205 height 27
select select "1665"
select select
click at [286, 244] on label "Back" at bounding box center [289, 245] width 29 height 14
click at [289, 245] on input "Back" at bounding box center [289, 245] width 0 height 0
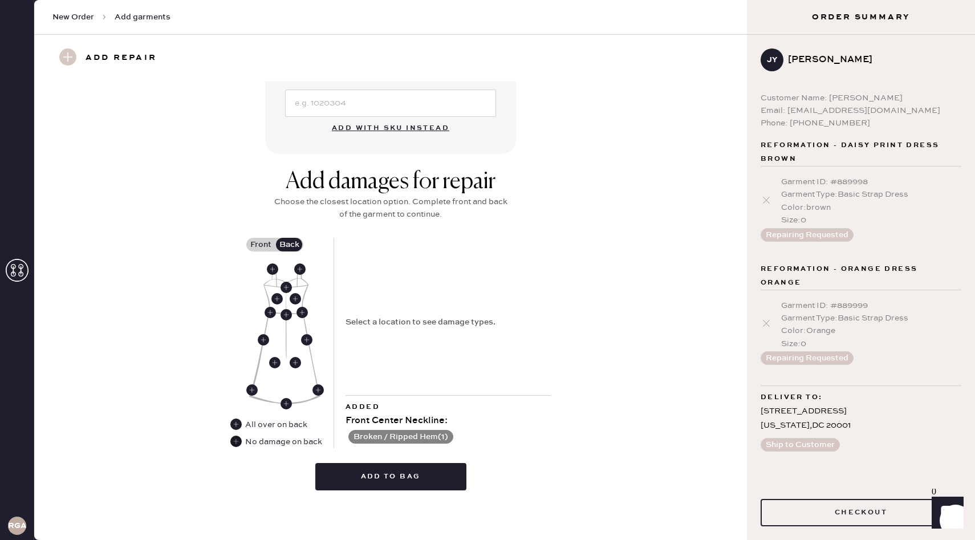
click at [237, 440] on use at bounding box center [235, 441] width 11 height 11
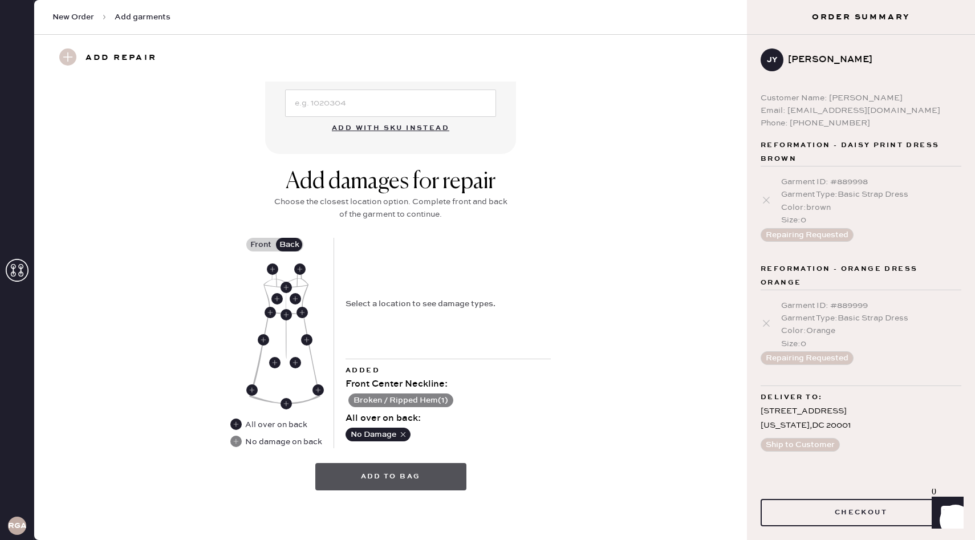
click at [382, 485] on button "Add to bag" at bounding box center [390, 476] width 151 height 27
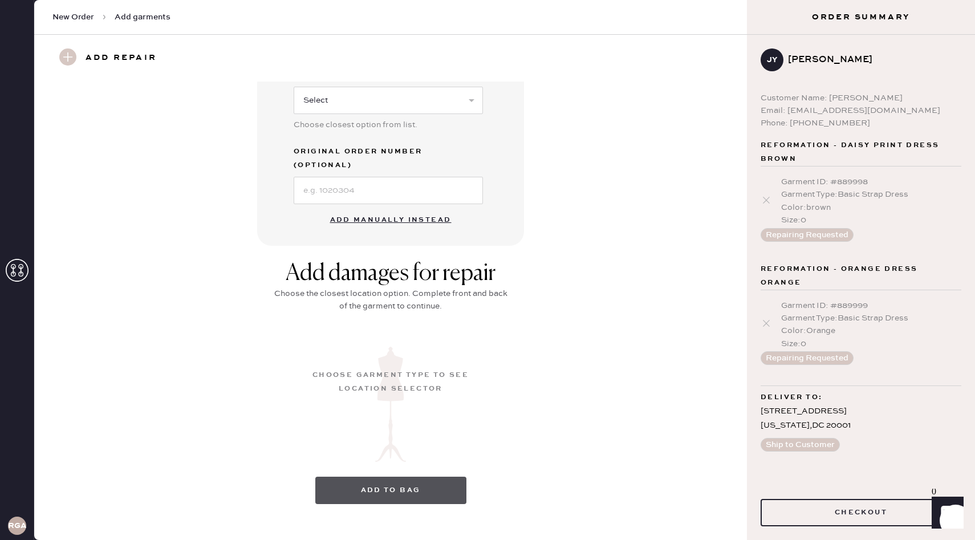
scroll to position [21, 0]
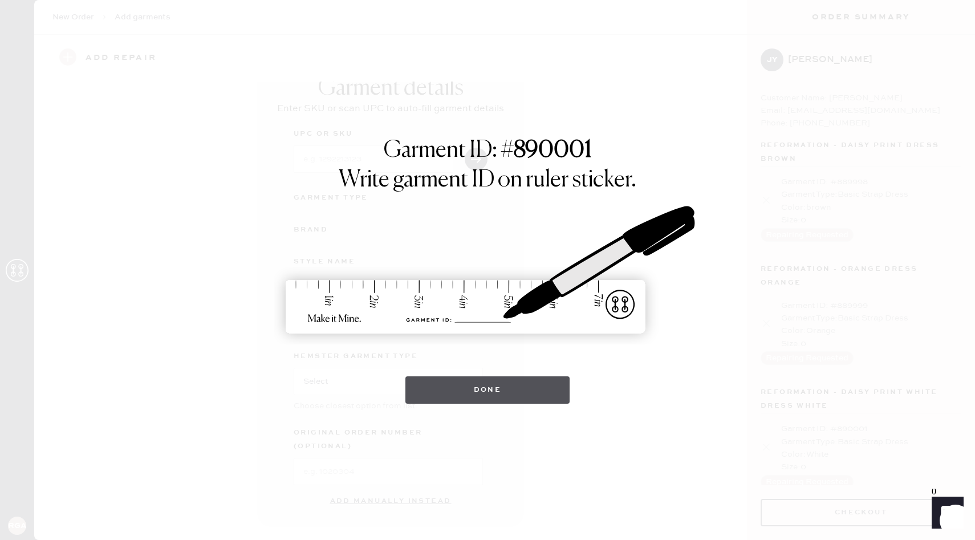
click at [499, 383] on button "Done" at bounding box center [487, 389] width 165 height 27
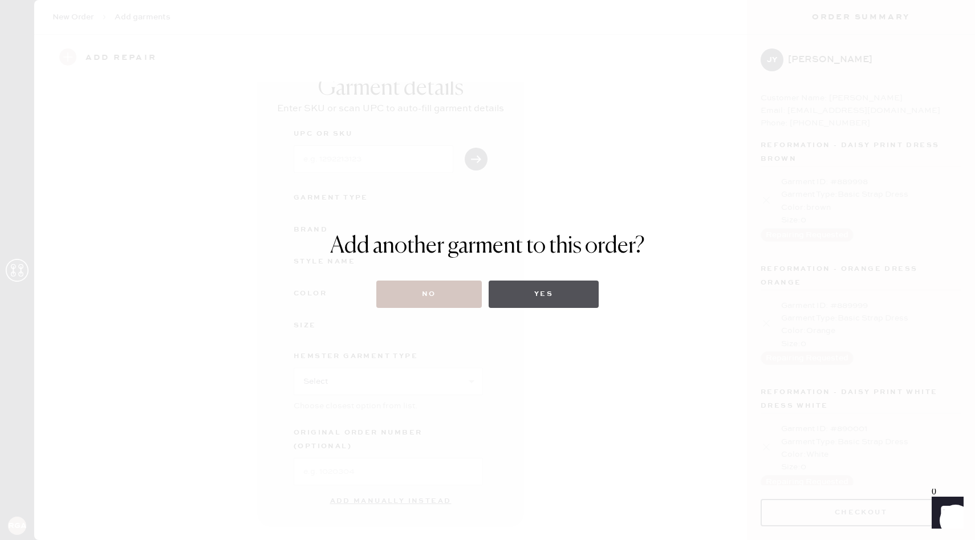
click at [563, 290] on button "Yes" at bounding box center [544, 294] width 110 height 27
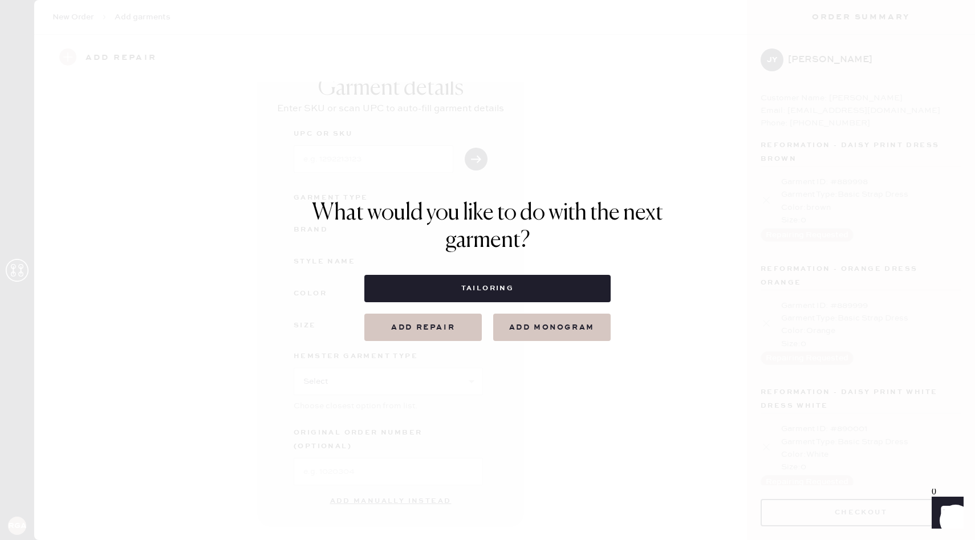
click at [434, 328] on button "Add repair" at bounding box center [422, 327] width 117 height 27
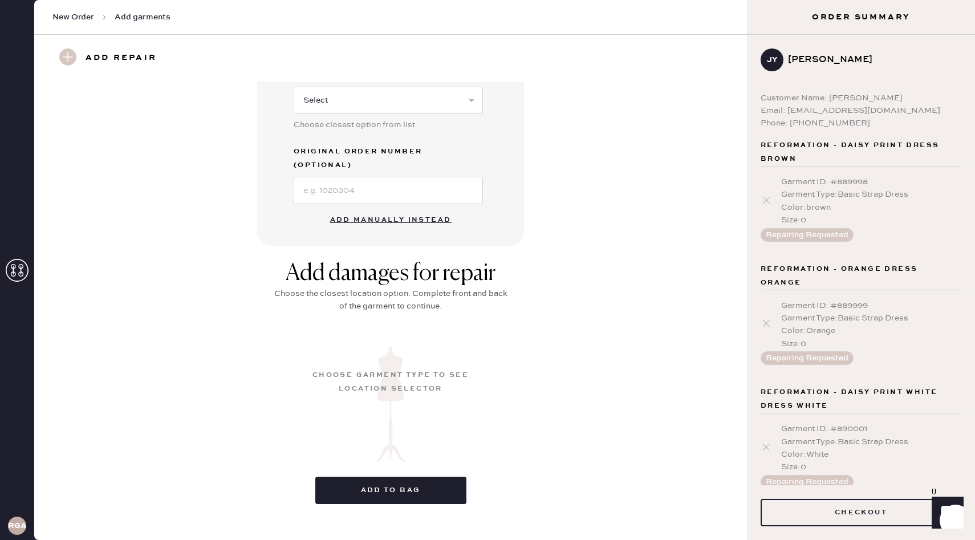
scroll to position [0, 0]
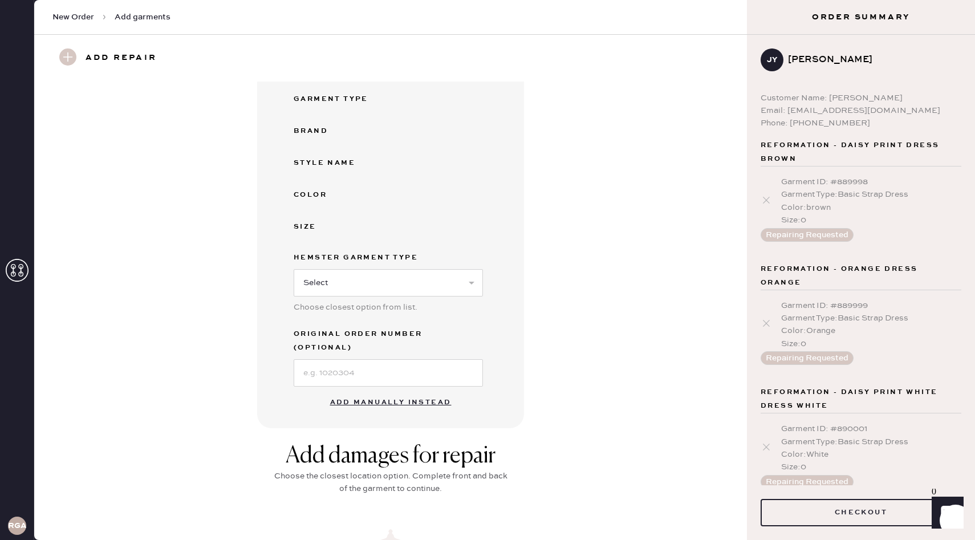
click at [402, 396] on button "Add manually instead" at bounding box center [390, 402] width 135 height 23
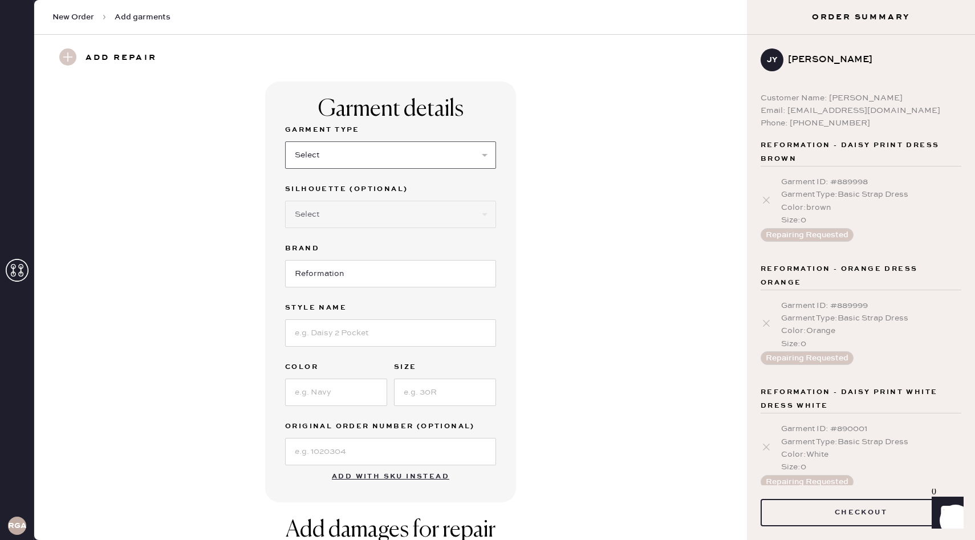
click at [481, 160] on select "Select Basic Skirt Jeans Leggings Pants Shorts Basic Sleeved Dress Basic Sleeve…" at bounding box center [390, 154] width 211 height 27
select select "6"
click at [417, 222] on select "Select Maxi Dress Midi Dress Mini Dress Other" at bounding box center [390, 214] width 211 height 27
select select "38"
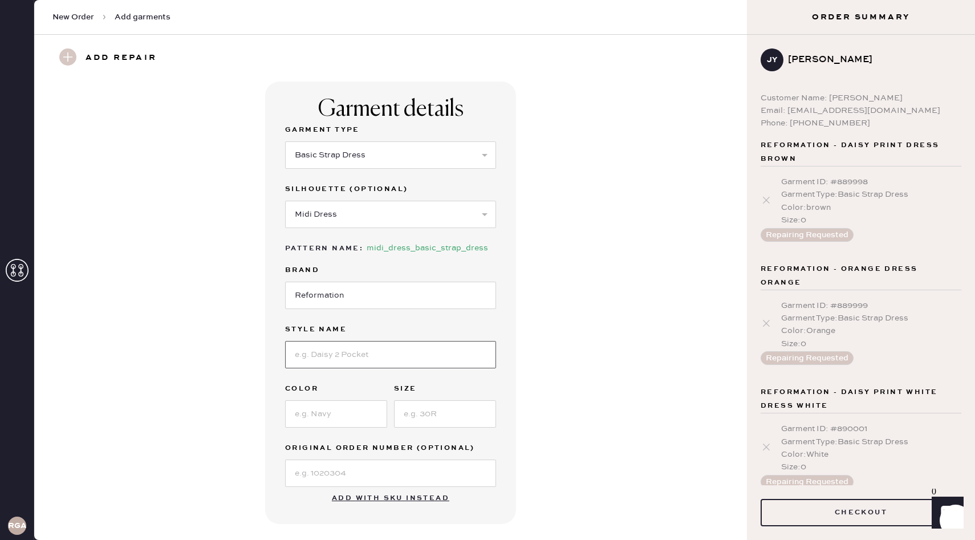
click at [348, 355] on input at bounding box center [390, 354] width 211 height 27
type input "Black Print Dress"
type input "Black"
type input "0"
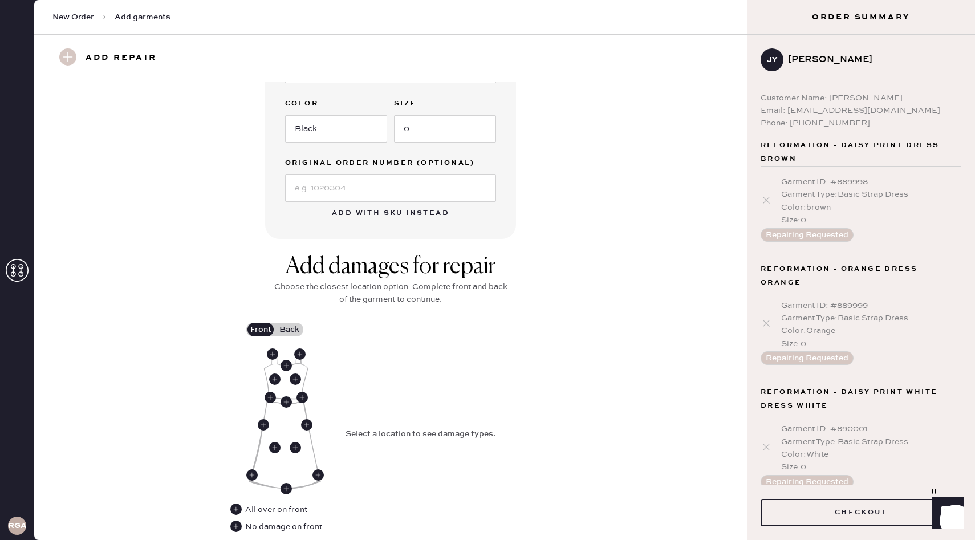
scroll to position [310, 0]
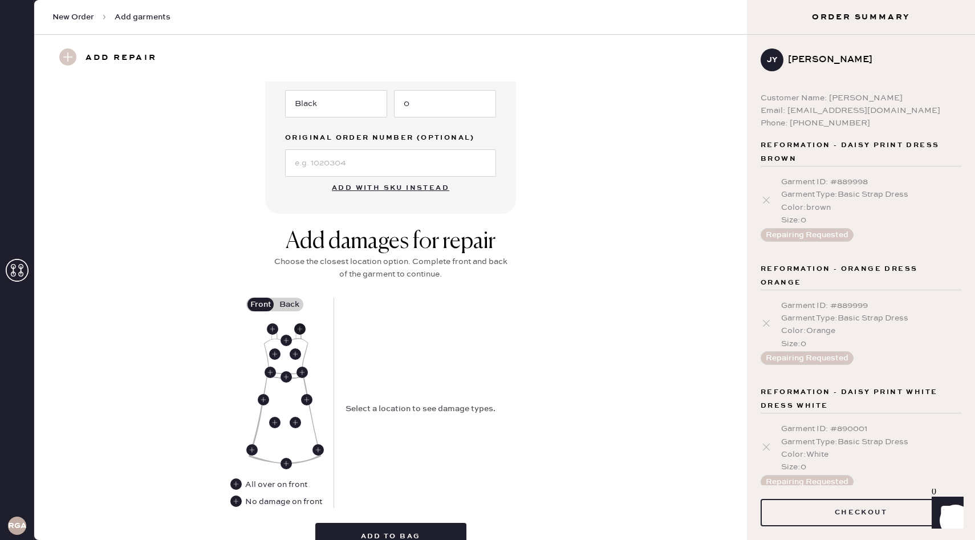
click at [297, 327] on use at bounding box center [299, 328] width 11 height 11
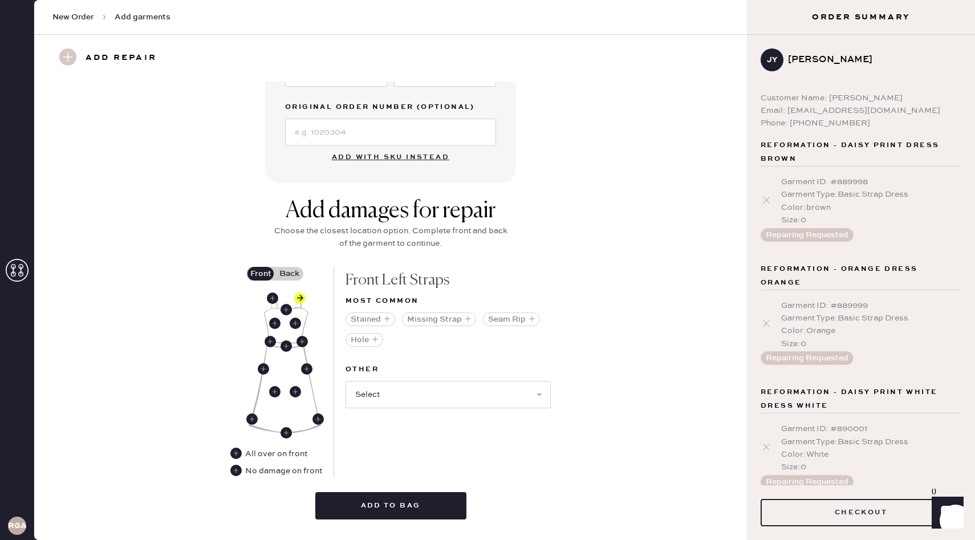
scroll to position [347, 0]
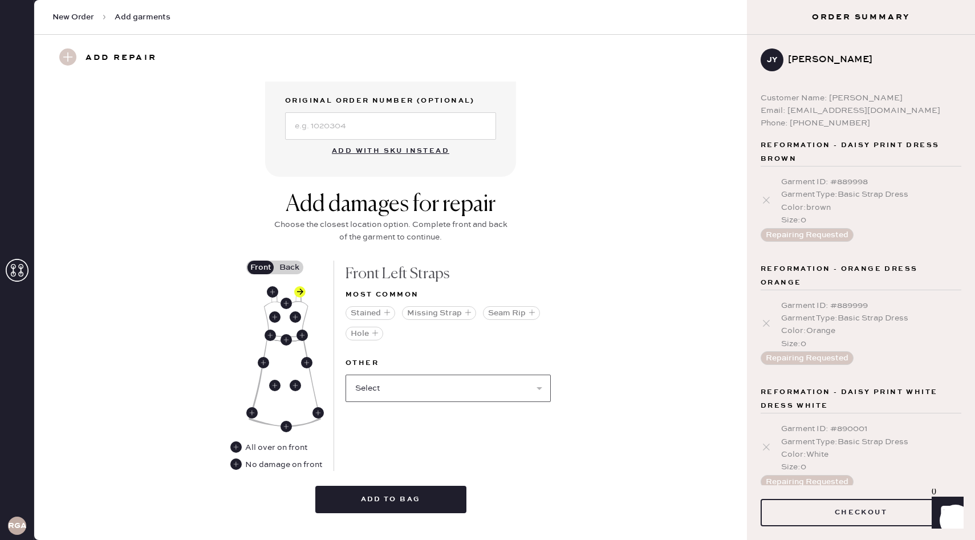
click at [419, 392] on select "Select Broken / Ripped Hem Broken Beads Broken Belt Loop Broken Button Broken C…" at bounding box center [448, 388] width 205 height 27
select select "1665"
select select
click at [293, 268] on label "Back" at bounding box center [289, 268] width 29 height 14
click at [289, 267] on input "Back" at bounding box center [289, 267] width 0 height 0
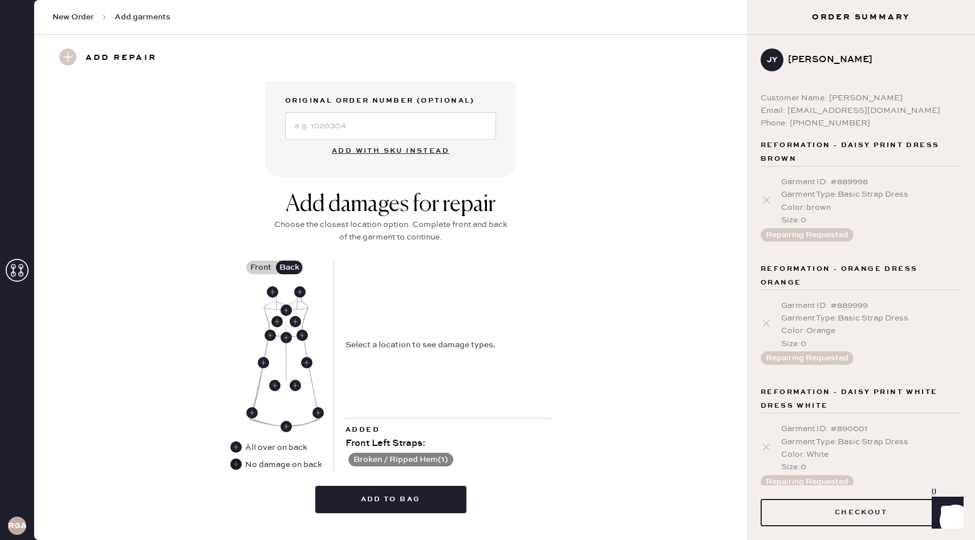
click at [238, 465] on use at bounding box center [235, 463] width 11 height 11
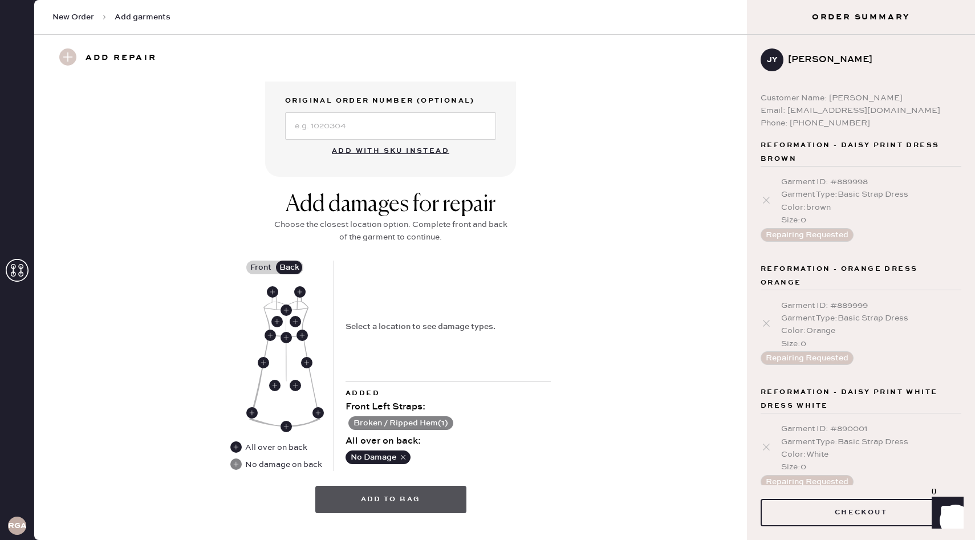
click at [416, 497] on button "Add to bag" at bounding box center [390, 499] width 151 height 27
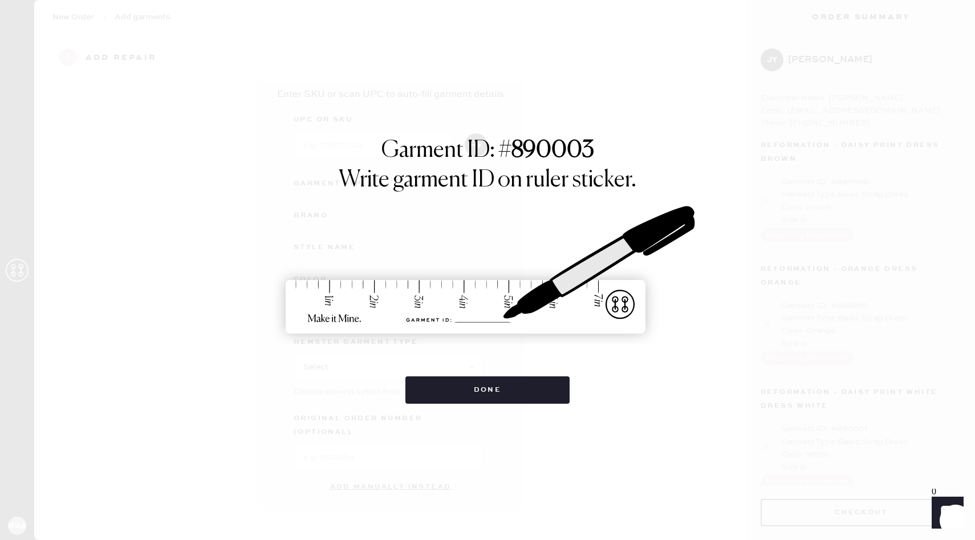
scroll to position [21, 0]
click at [477, 400] on button "Done" at bounding box center [487, 389] width 165 height 27
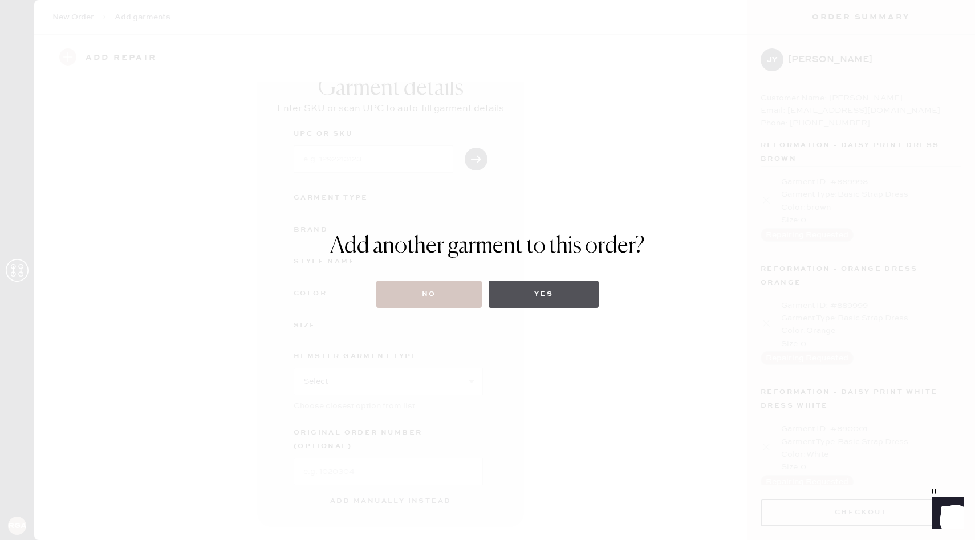
click at [539, 290] on button "Yes" at bounding box center [544, 294] width 110 height 27
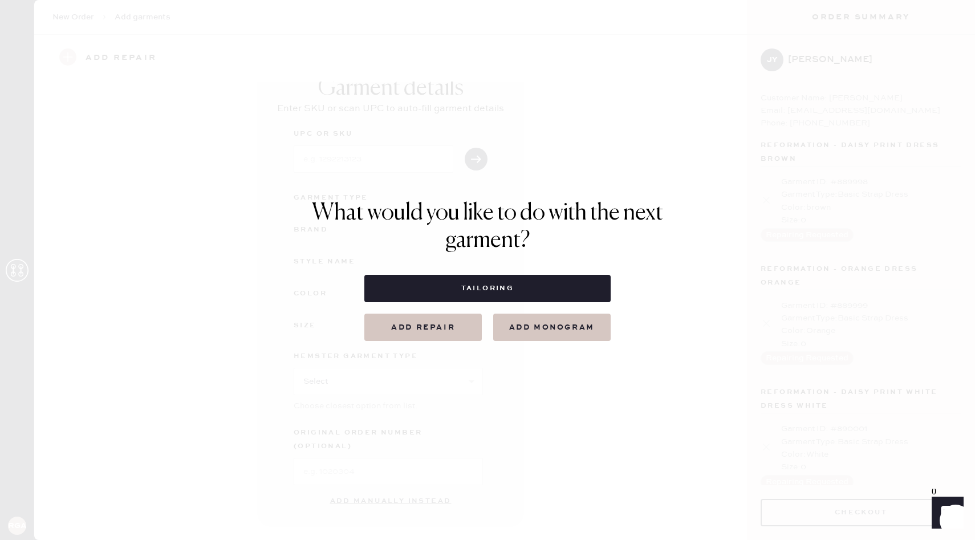
click at [392, 333] on button "Add repair" at bounding box center [422, 327] width 117 height 27
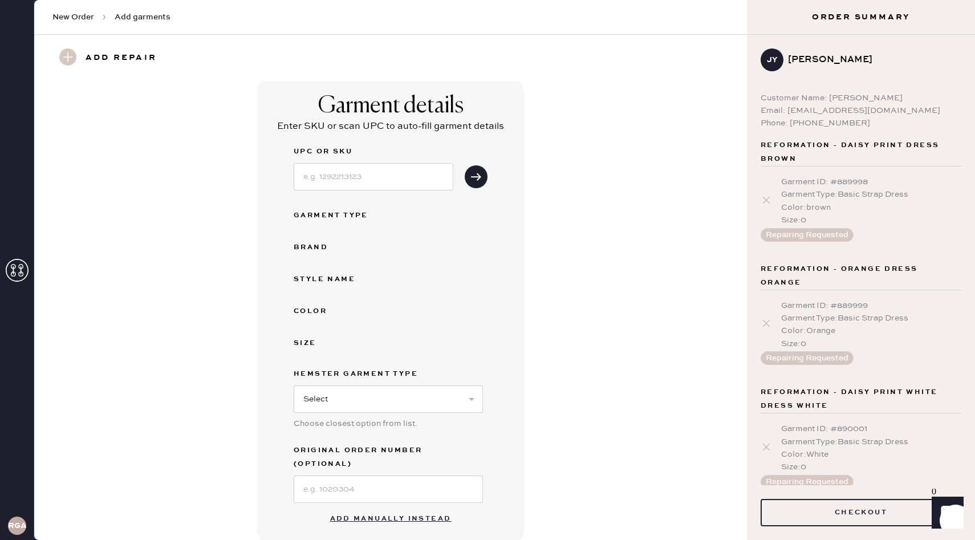
scroll to position [0, 0]
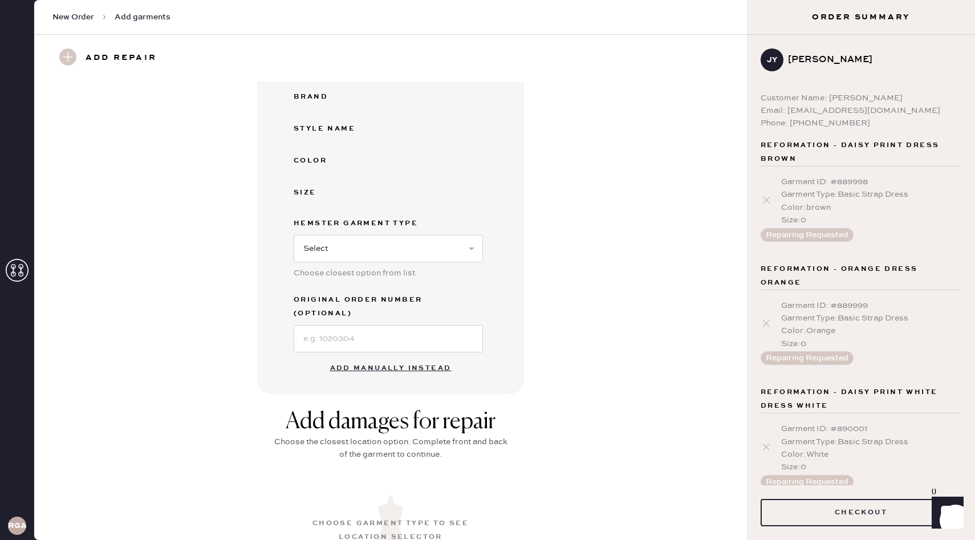
click at [411, 357] on button "Add manually instead" at bounding box center [390, 368] width 135 height 23
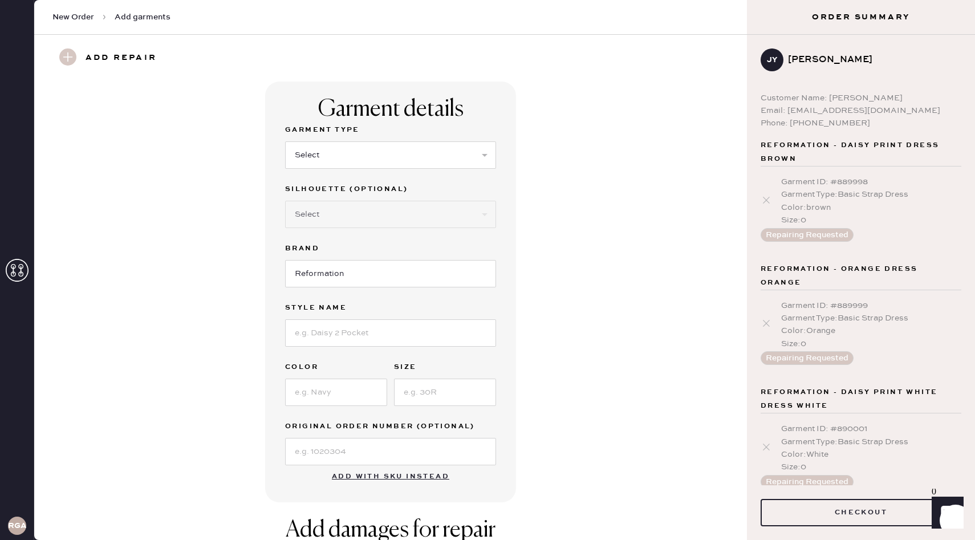
click at [388, 175] on div "Garment Type Select Basic Skirt Jeans Leggings Pants Shorts Basic Sleeved Dress…" at bounding box center [390, 152] width 211 height 59
click at [388, 152] on select "Select Basic Skirt Jeans Leggings Pants Shorts Basic Sleeved Dress Basic Sleeve…" at bounding box center [390, 154] width 211 height 27
select select "14"
click at [416, 217] on select "Select Crop top Full Length Other" at bounding box center [390, 214] width 211 height 27
select select "72"
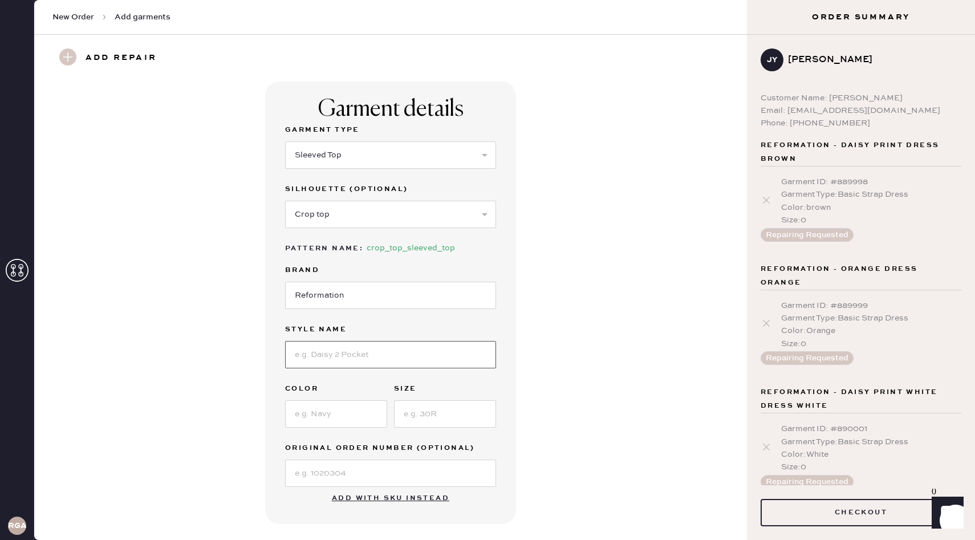
click at [388, 355] on input at bounding box center [390, 354] width 211 height 27
type input "Cream Ribbed Top w/ Buttons"
type input "F"
type input "Cream"
type input "xs"
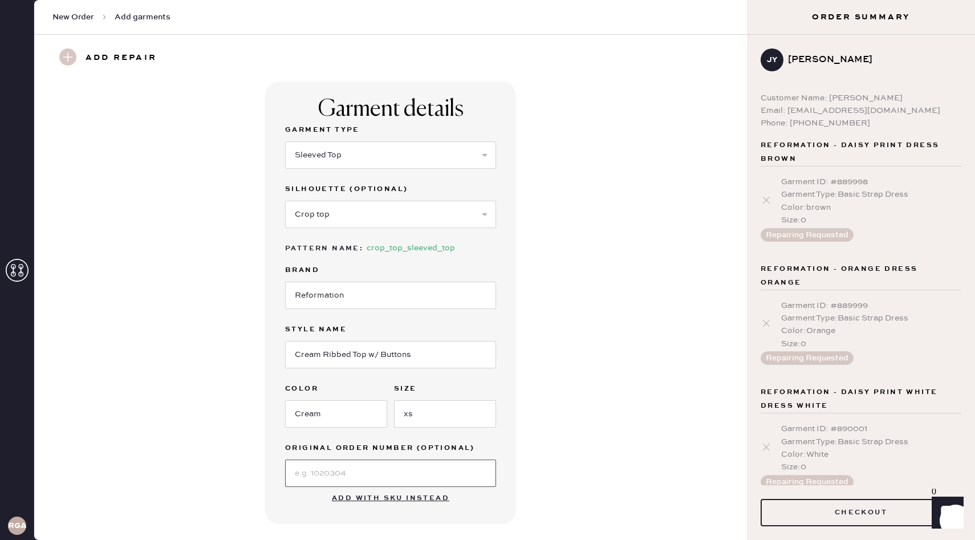
click at [343, 466] on input at bounding box center [390, 473] width 211 height 27
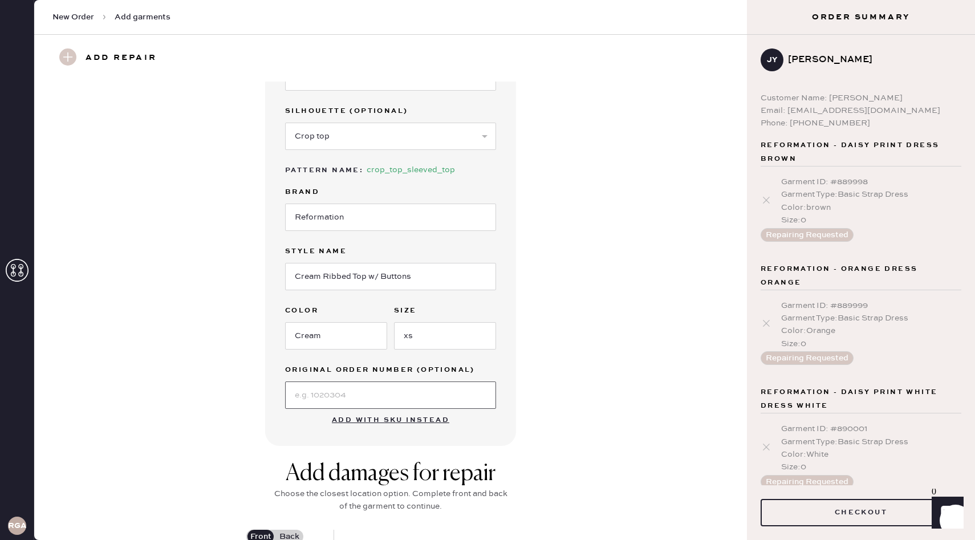
scroll to position [124, 0]
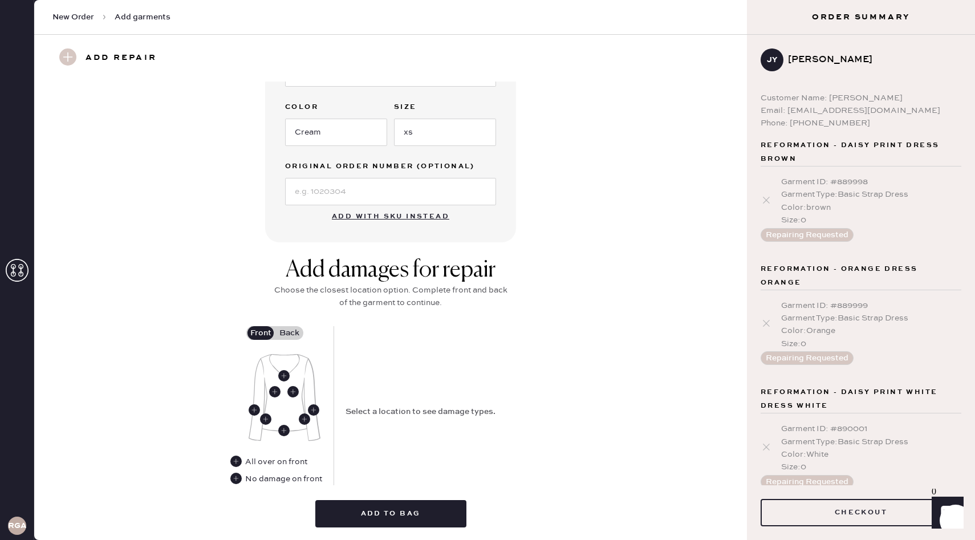
scroll to position [290, 0]
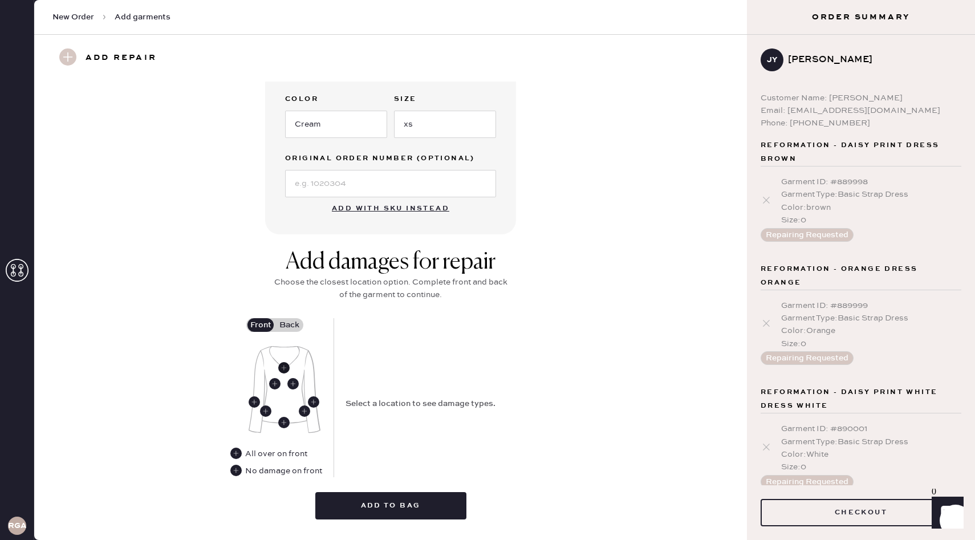
click at [282, 370] on use at bounding box center [283, 367] width 11 height 11
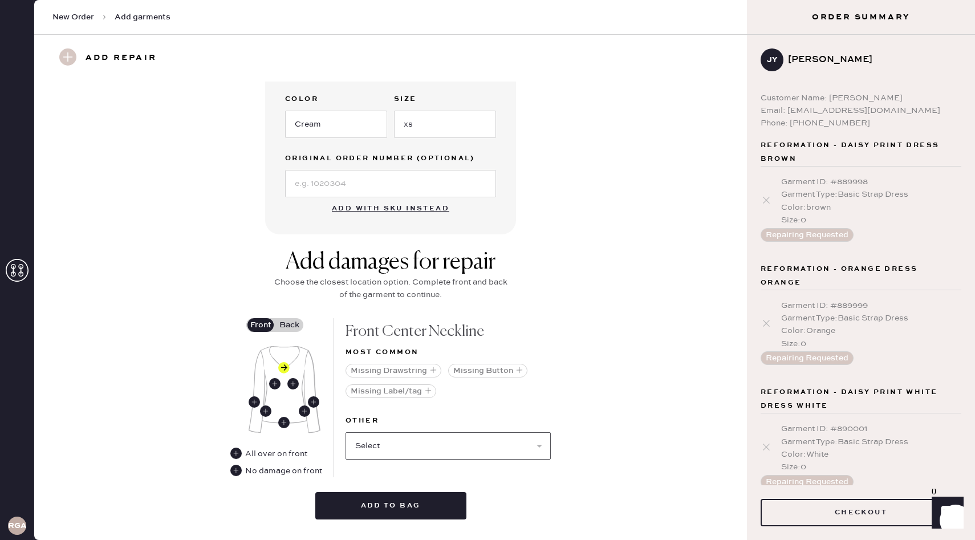
click at [449, 441] on select "Select Broken / Ripped Hem Broken Beads Broken Belt Loop Broken Button Broken C…" at bounding box center [448, 445] width 205 height 27
select select "1522"
select select
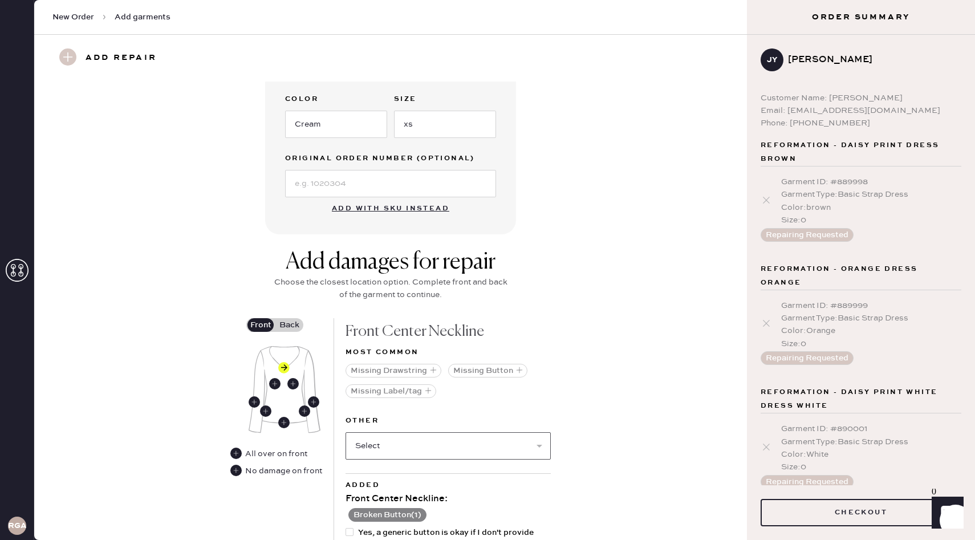
scroll to position [356, 0]
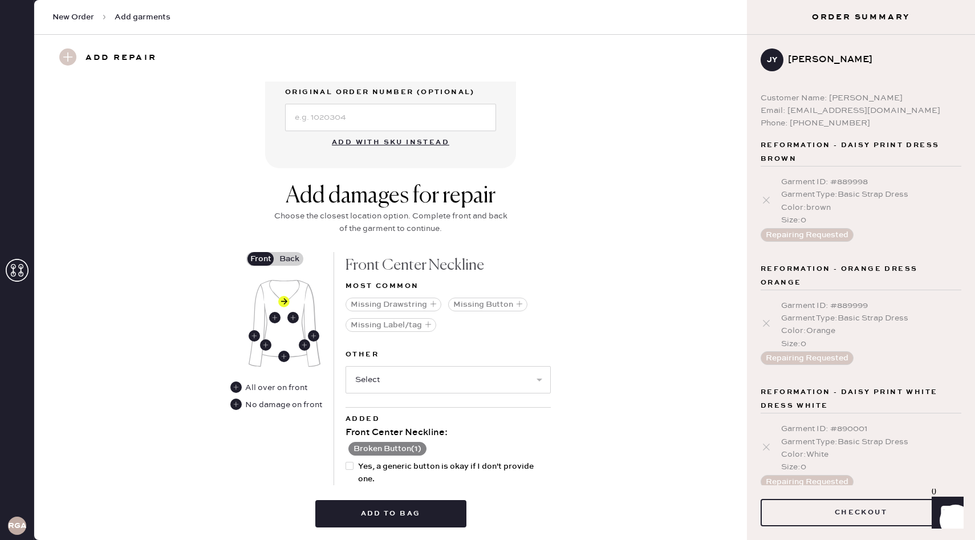
click at [349, 465] on div at bounding box center [350, 466] width 8 height 8
click at [346, 461] on input "Yes, a generic button is okay if I don't provide one." at bounding box center [346, 460] width 1 height 1
checkbox input "true"
click at [276, 262] on label "Back" at bounding box center [289, 259] width 29 height 14
click at [289, 259] on input "Back" at bounding box center [289, 259] width 0 height 0
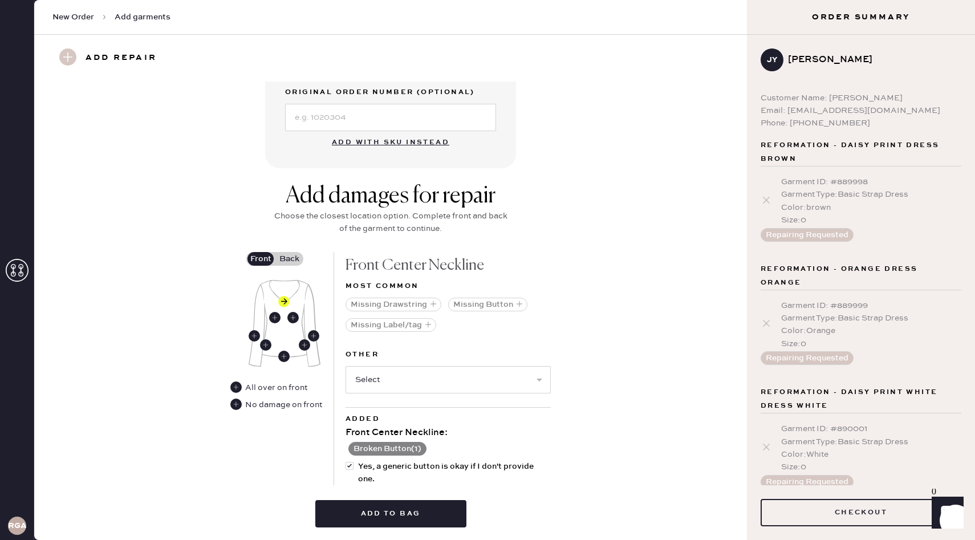
scroll to position [319, 0]
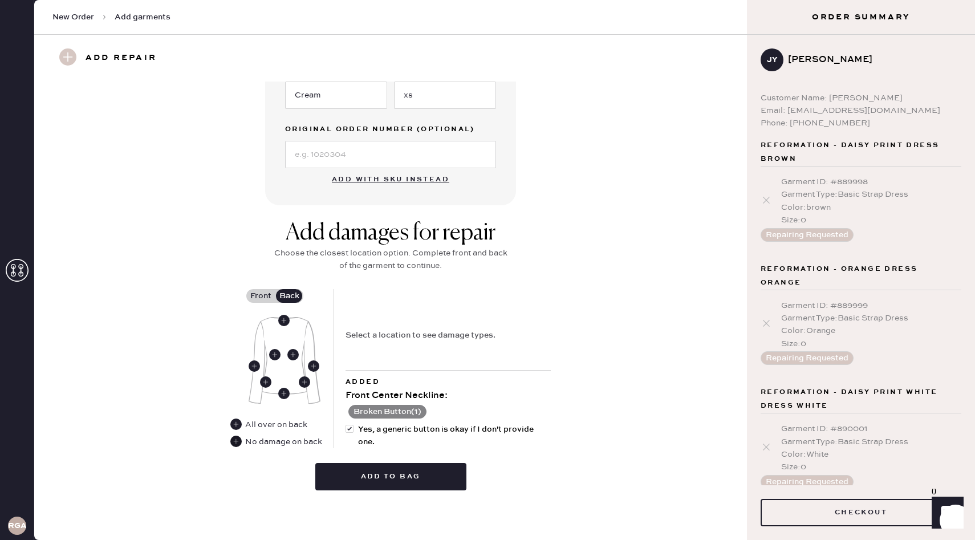
click at [238, 441] on use at bounding box center [235, 441] width 11 height 11
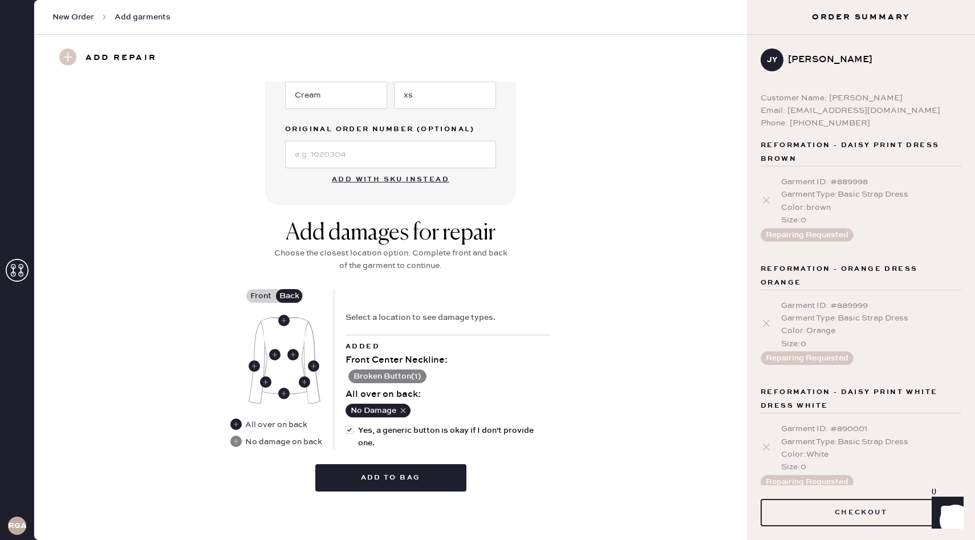
scroll to position [320, 0]
click at [427, 477] on button "Add to bag" at bounding box center [390, 476] width 151 height 27
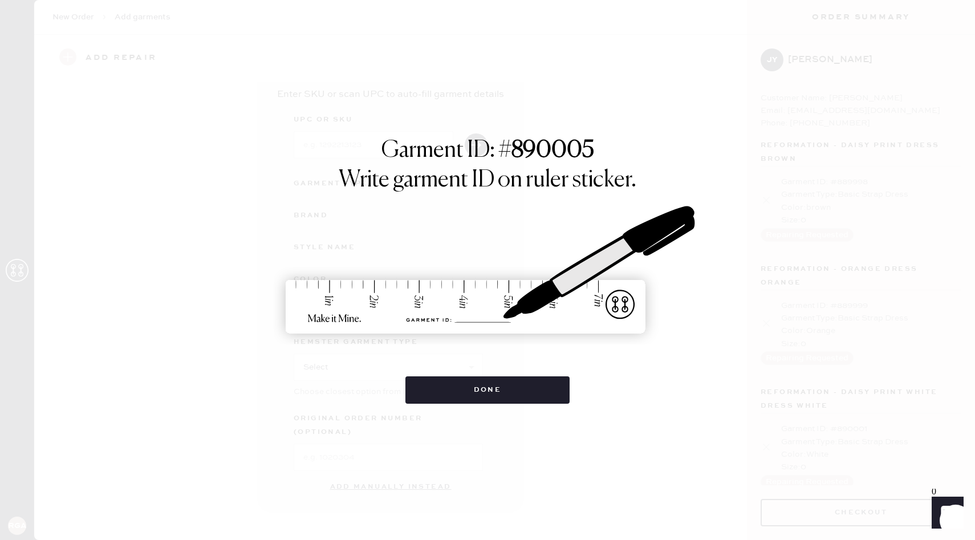
scroll to position [21, 0]
click at [484, 389] on button "Done" at bounding box center [487, 389] width 165 height 27
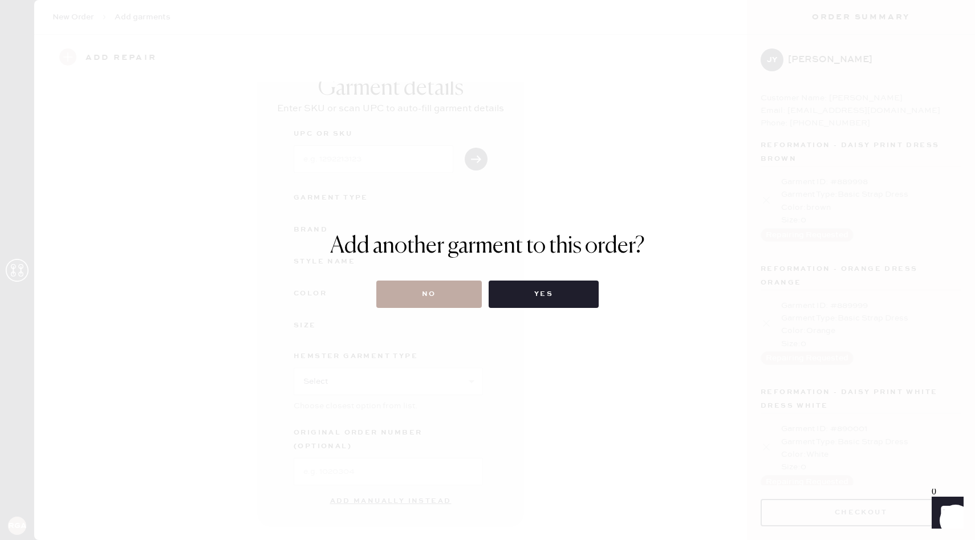
click at [459, 294] on button "No" at bounding box center [428, 294] width 105 height 27
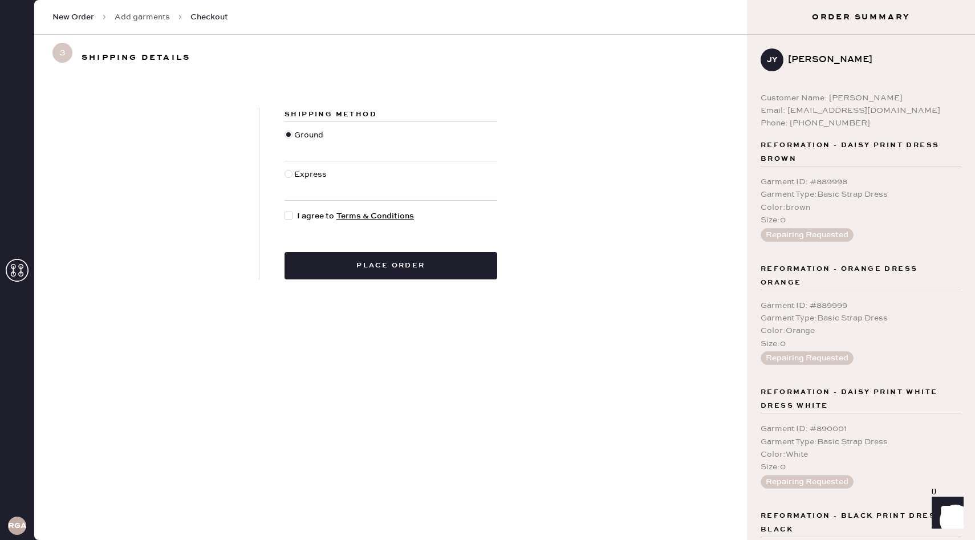
click at [292, 217] on div at bounding box center [289, 216] width 8 height 8
click at [285, 210] on input "I agree to Terms & Conditions" at bounding box center [285, 210] width 1 height 1
checkbox input "true"
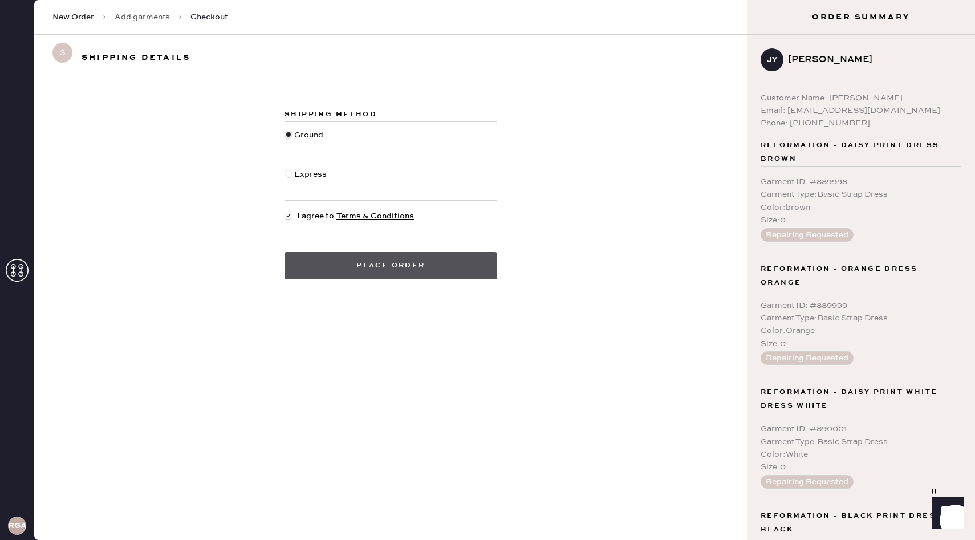
click at [432, 269] on button "Place order" at bounding box center [391, 265] width 213 height 27
